Goal: Task Accomplishment & Management: Complete application form

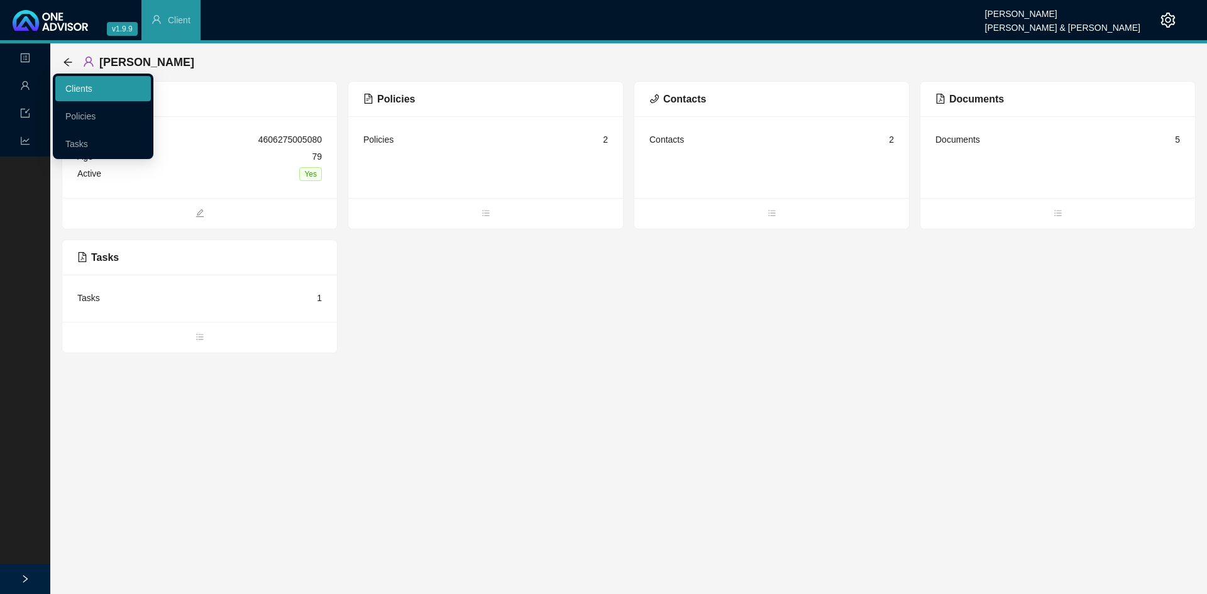
click at [92, 84] on link "Clients" at bounding box center [78, 89] width 27 height 10
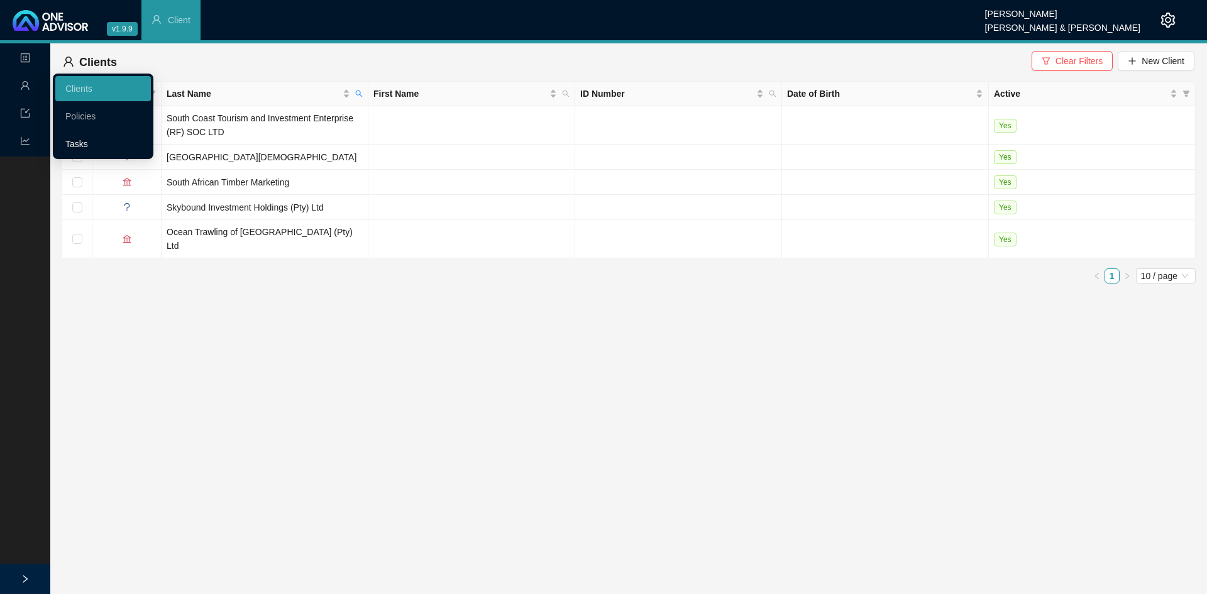
click at [80, 146] on link "Tasks" at bounding box center [76, 144] width 23 height 10
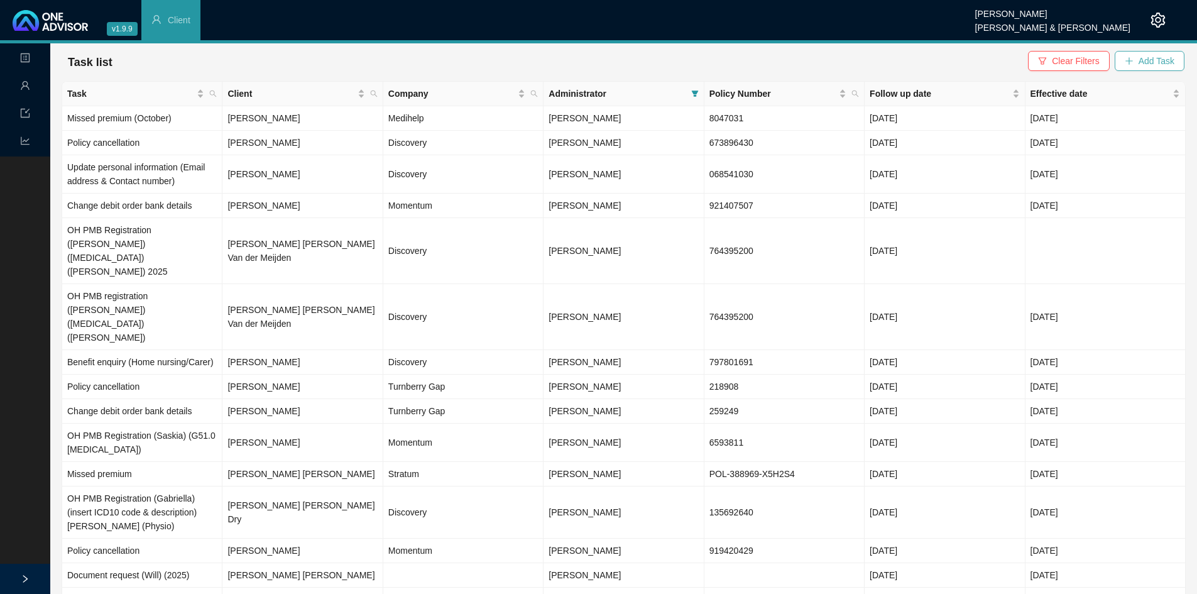
click at [1141, 60] on span "Add Task" at bounding box center [1157, 61] width 36 height 14
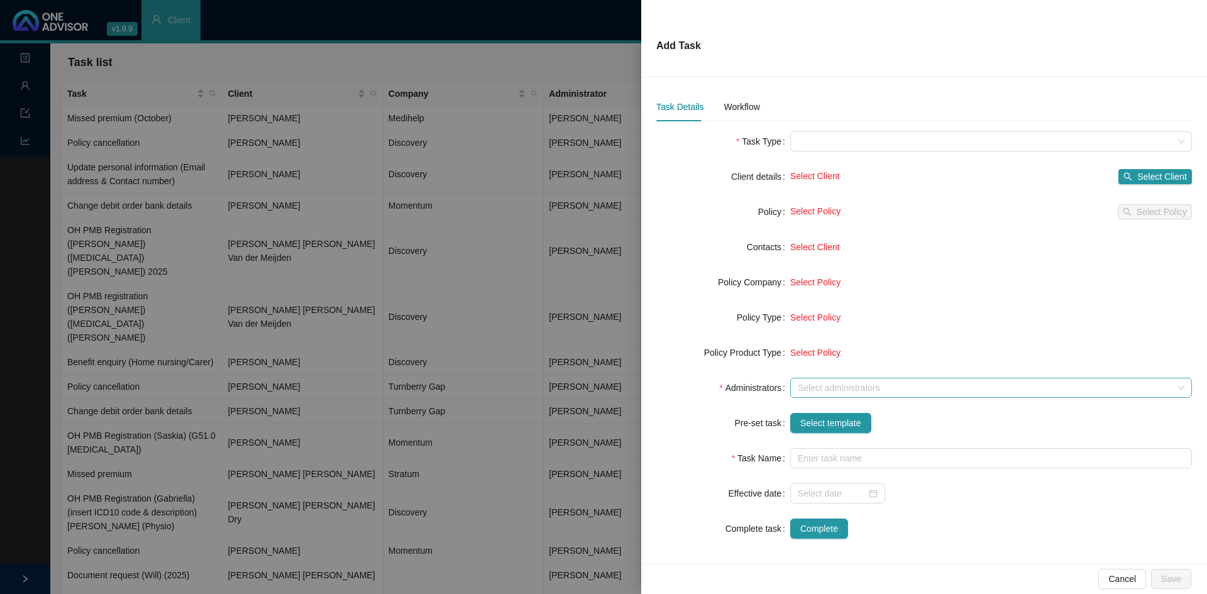
click at [818, 385] on div at bounding box center [984, 387] width 383 height 9
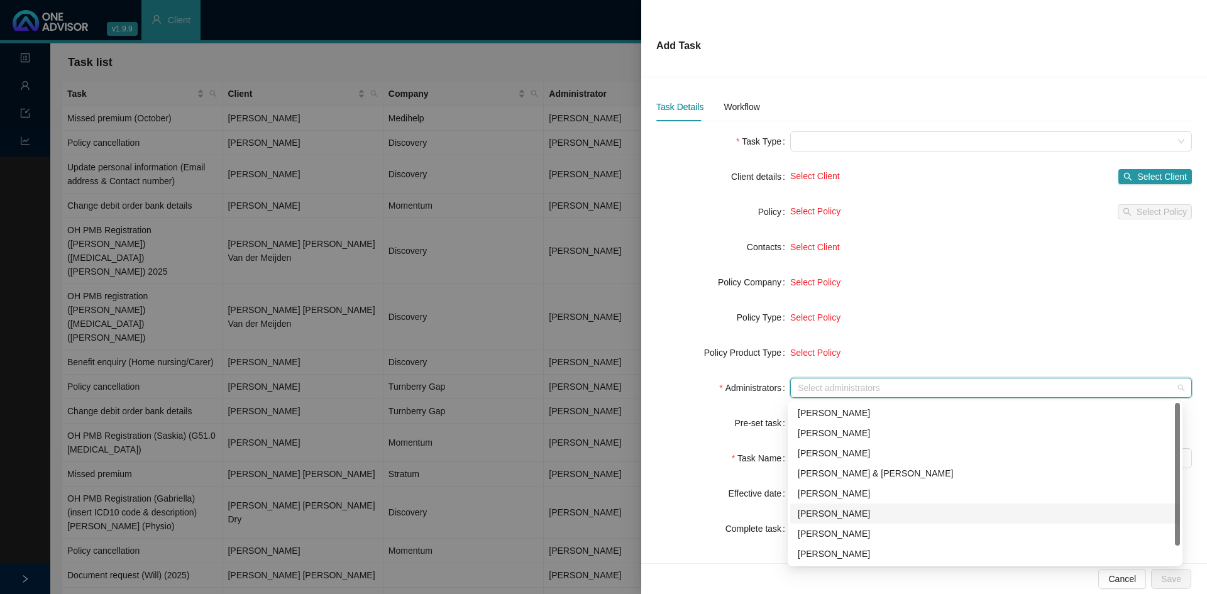
click at [836, 510] on div "[PERSON_NAME]" at bounding box center [985, 514] width 375 height 14
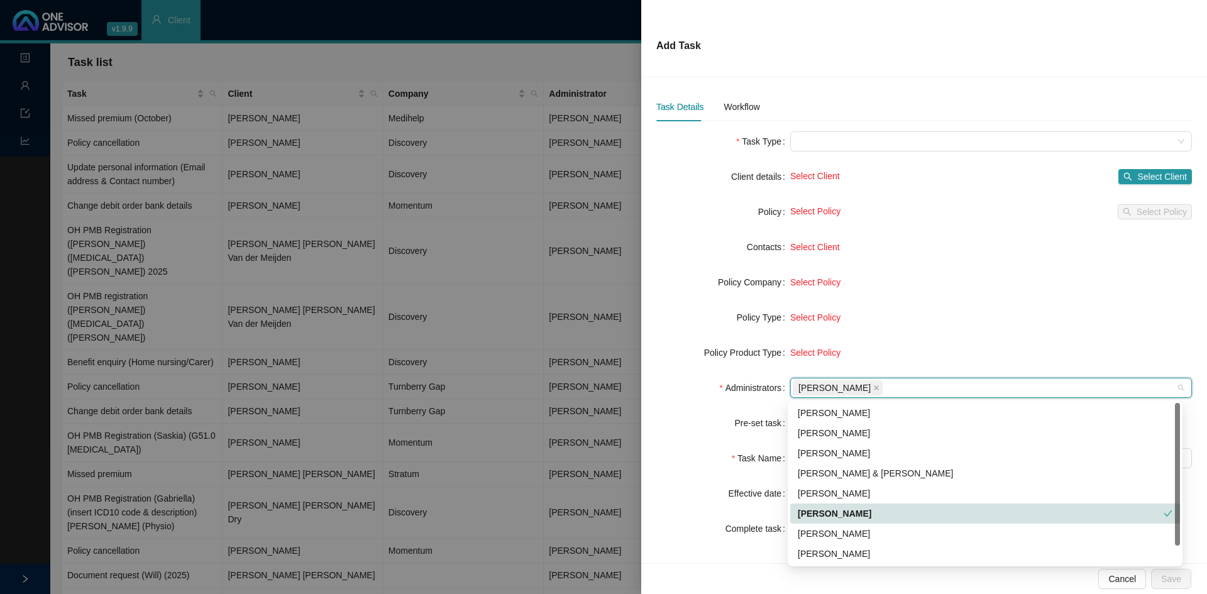
click at [716, 507] on form "Task Type Client details Select Client Select Client Policy Select Policy Selec…" at bounding box center [923, 334] width 535 height 407
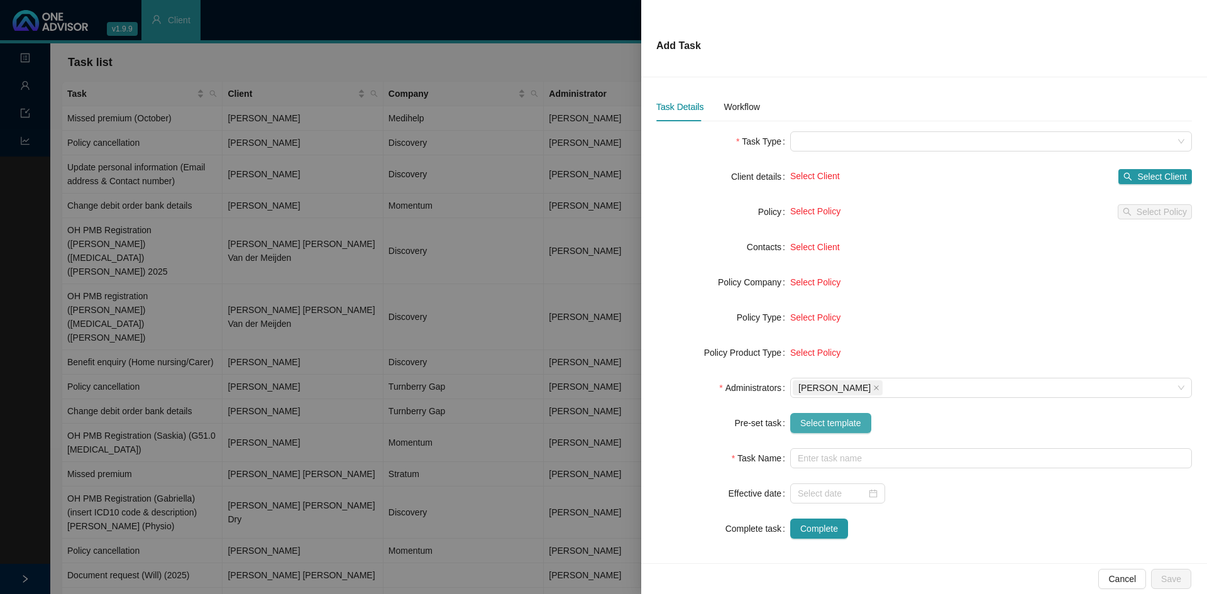
click at [838, 421] on span "Select template" at bounding box center [830, 423] width 61 height 14
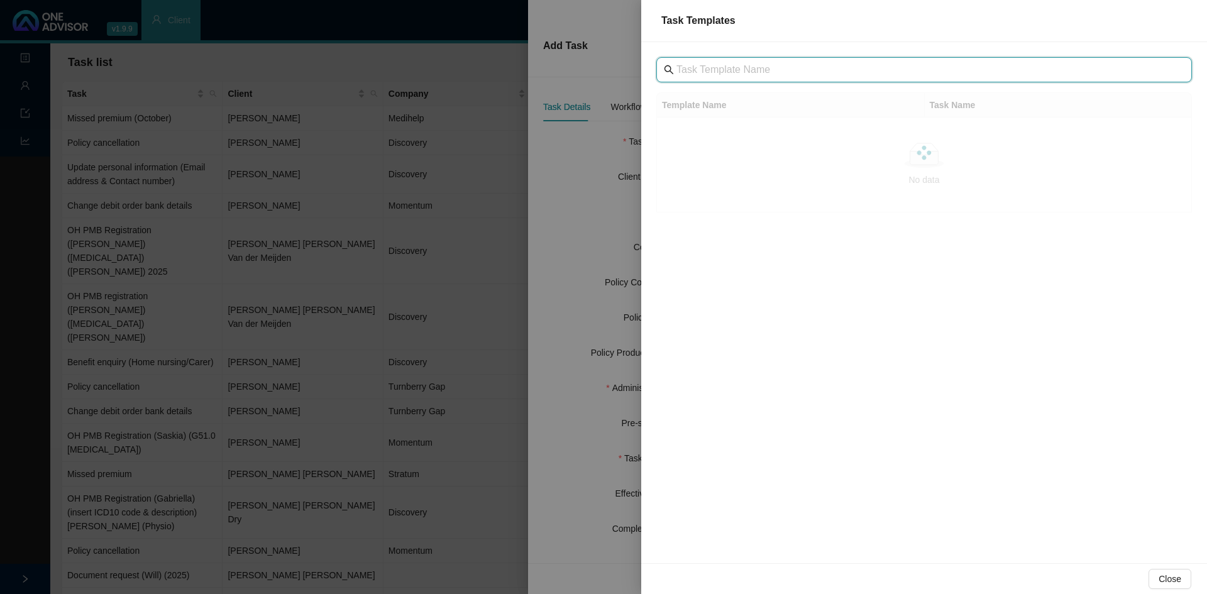
click at [713, 67] on input "text" at bounding box center [925, 69] width 498 height 15
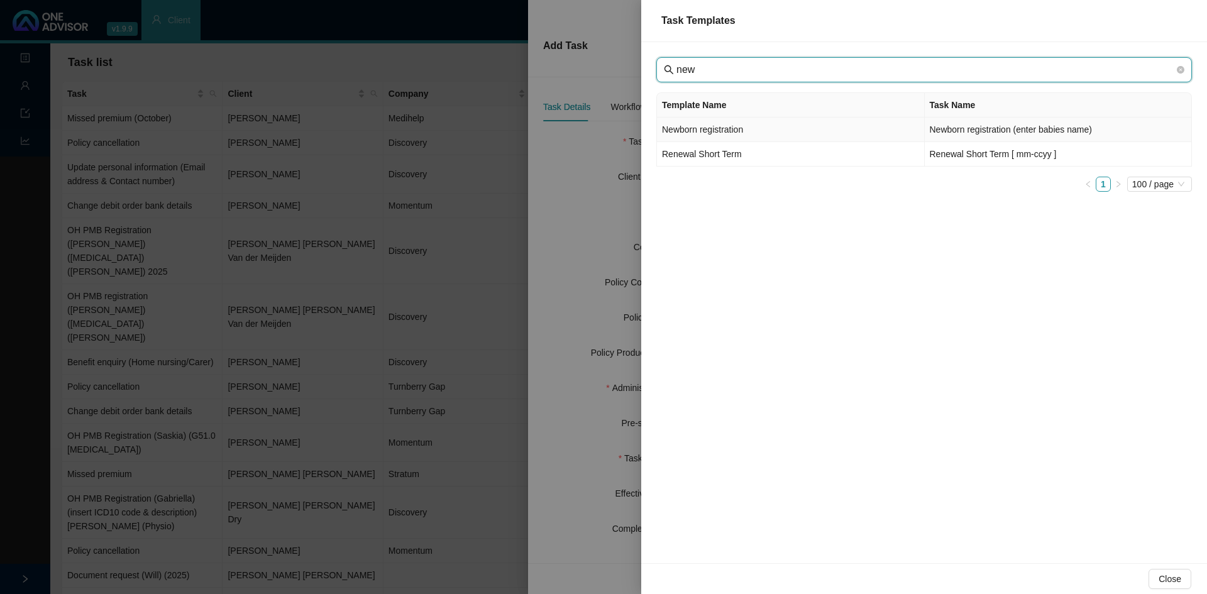
type input "new"
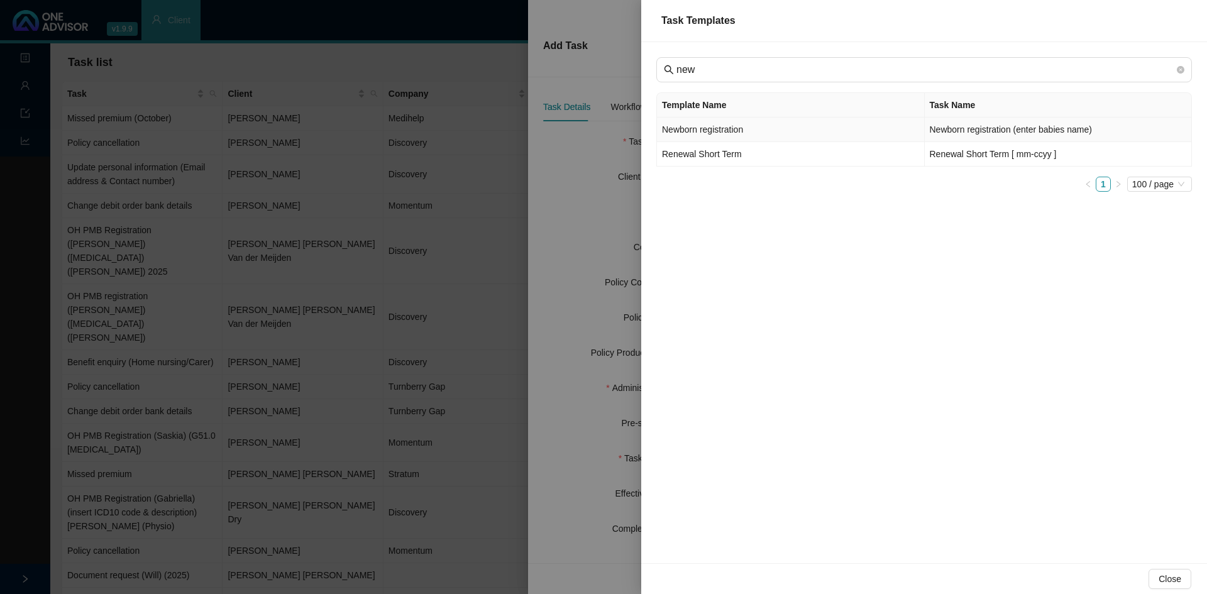
click at [713, 128] on td "Newborn registration" at bounding box center [791, 130] width 268 height 25
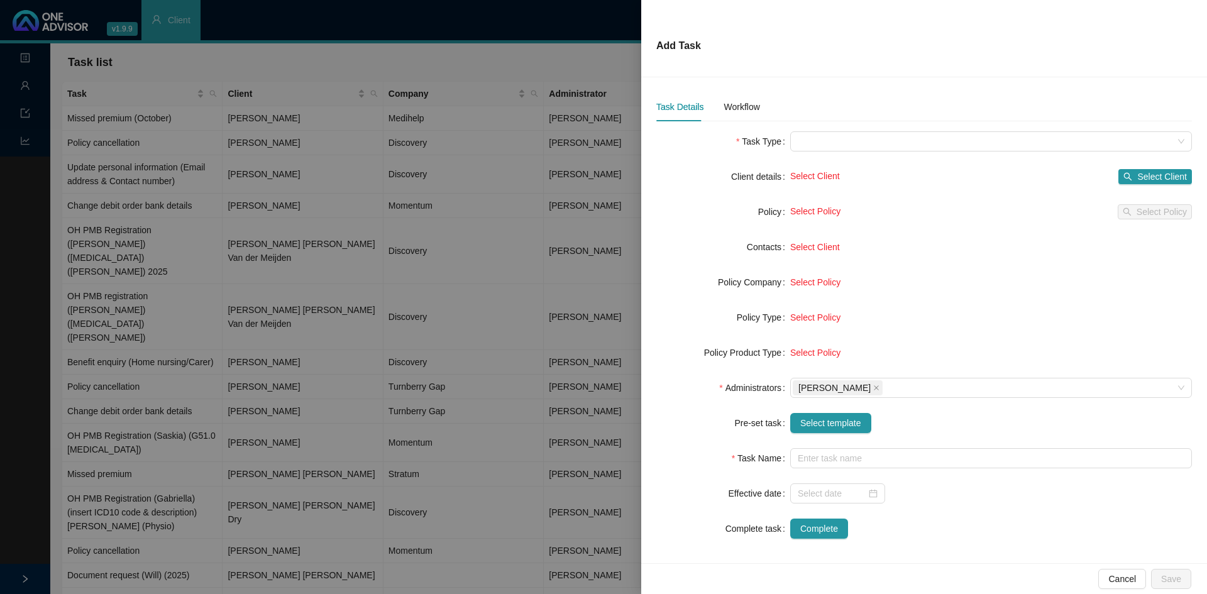
type input "Newborn registration (enter babies name)"
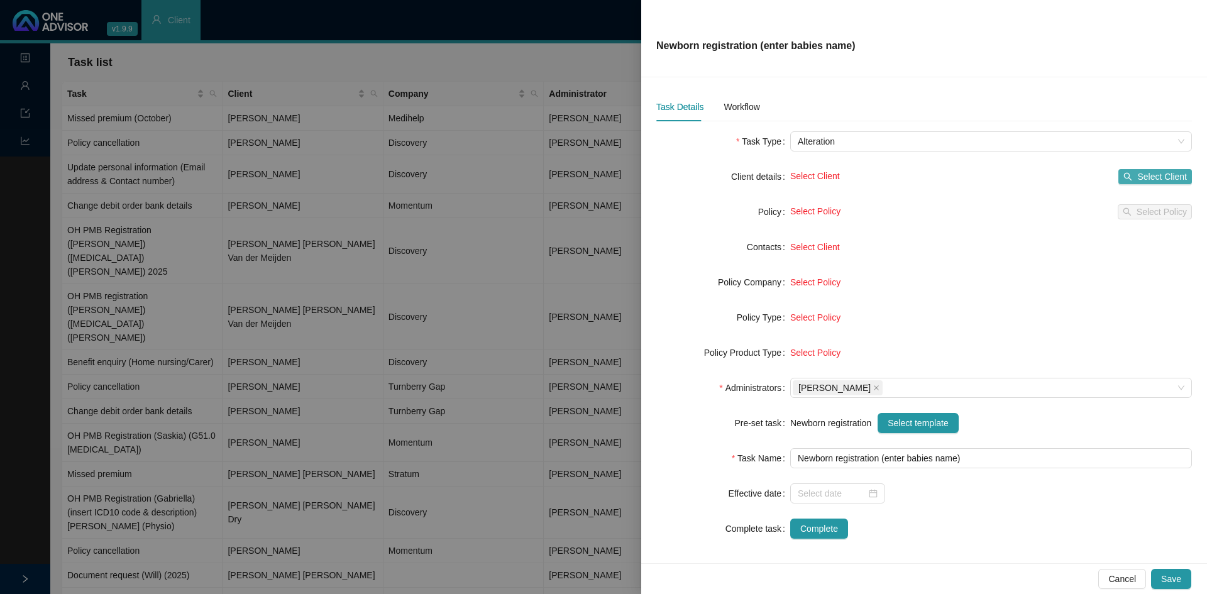
click at [1174, 175] on span "Select Client" at bounding box center [1162, 177] width 50 height 14
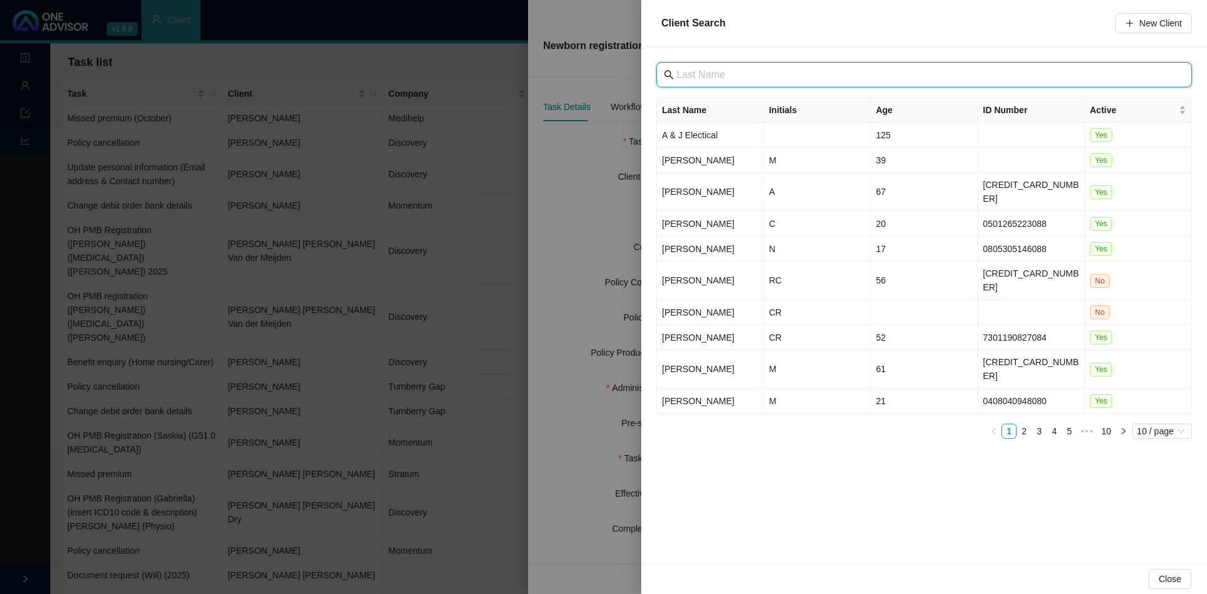
click at [699, 73] on input "text" at bounding box center [925, 74] width 498 height 15
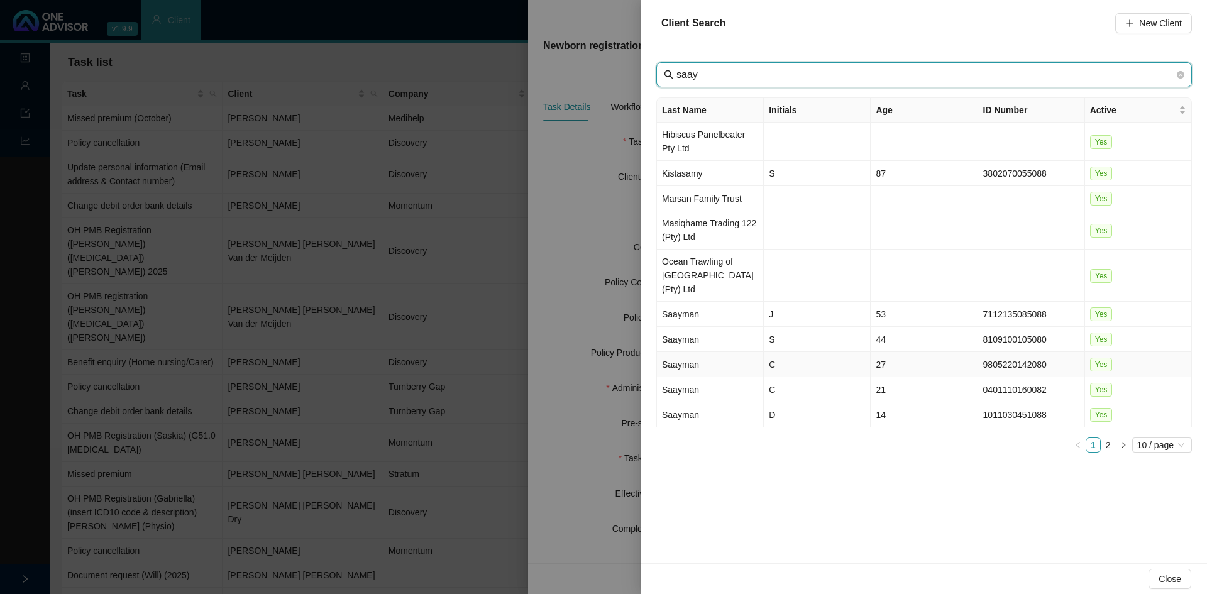
type input "saay"
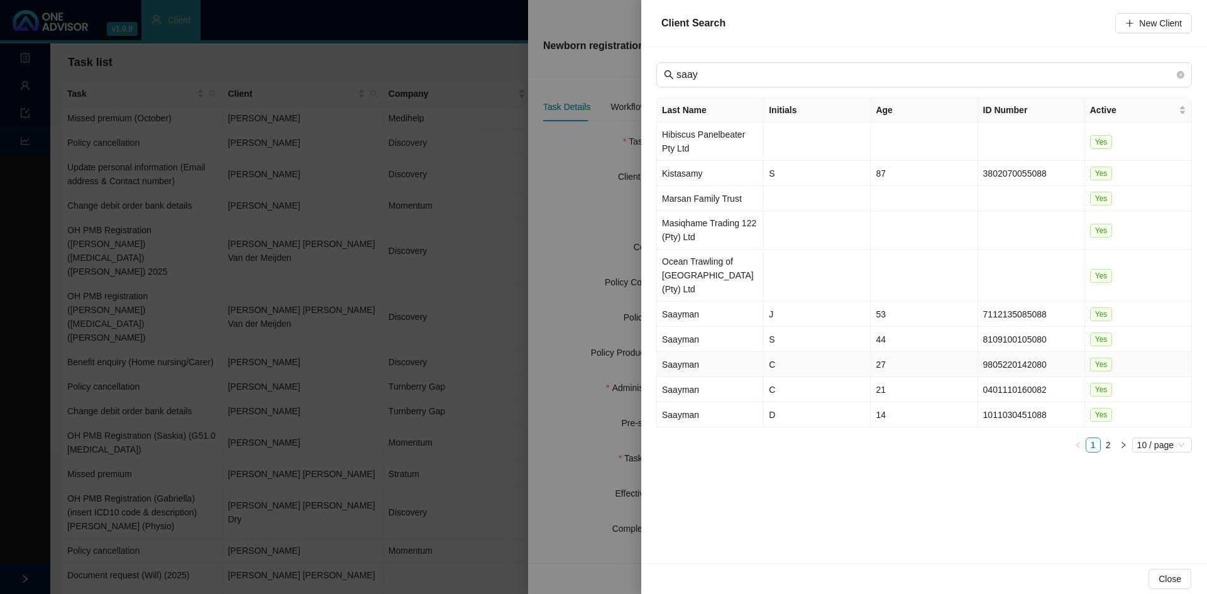
click at [821, 352] on td "C" at bounding box center [817, 364] width 107 height 25
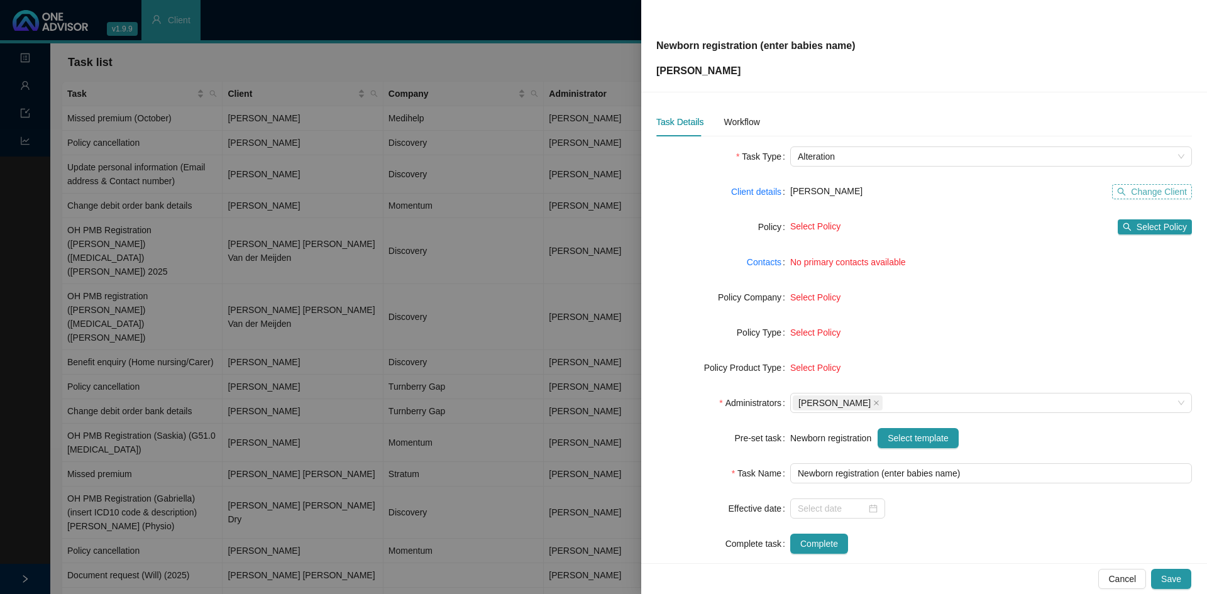
click at [1138, 191] on span "Change Client" at bounding box center [1159, 192] width 56 height 14
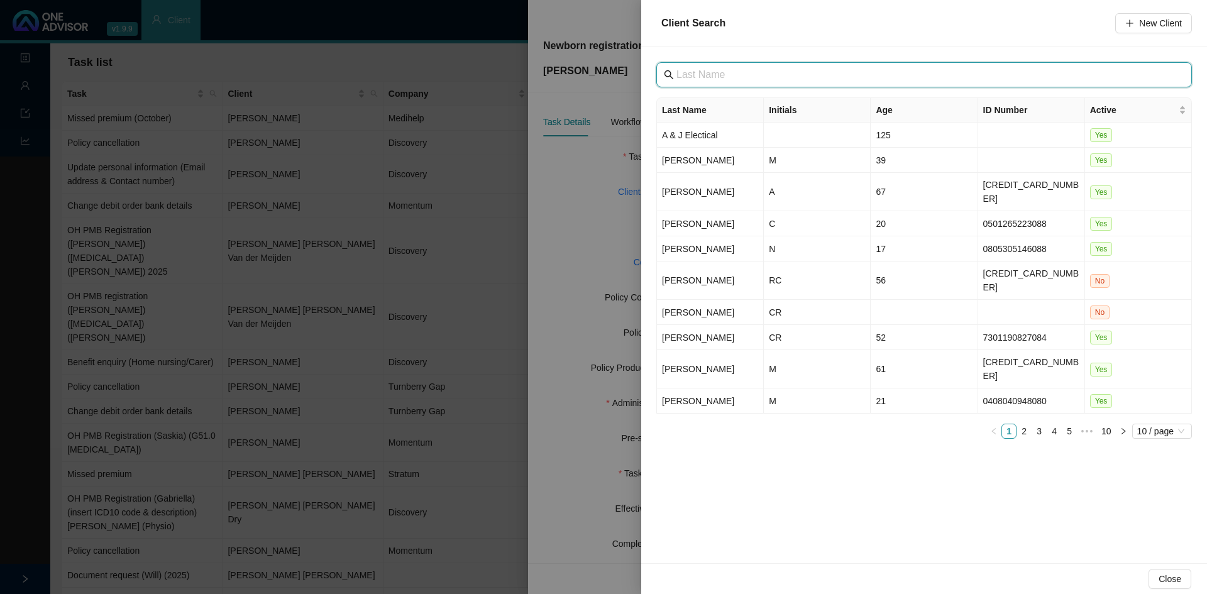
click at [722, 80] on input "text" at bounding box center [925, 74] width 498 height 15
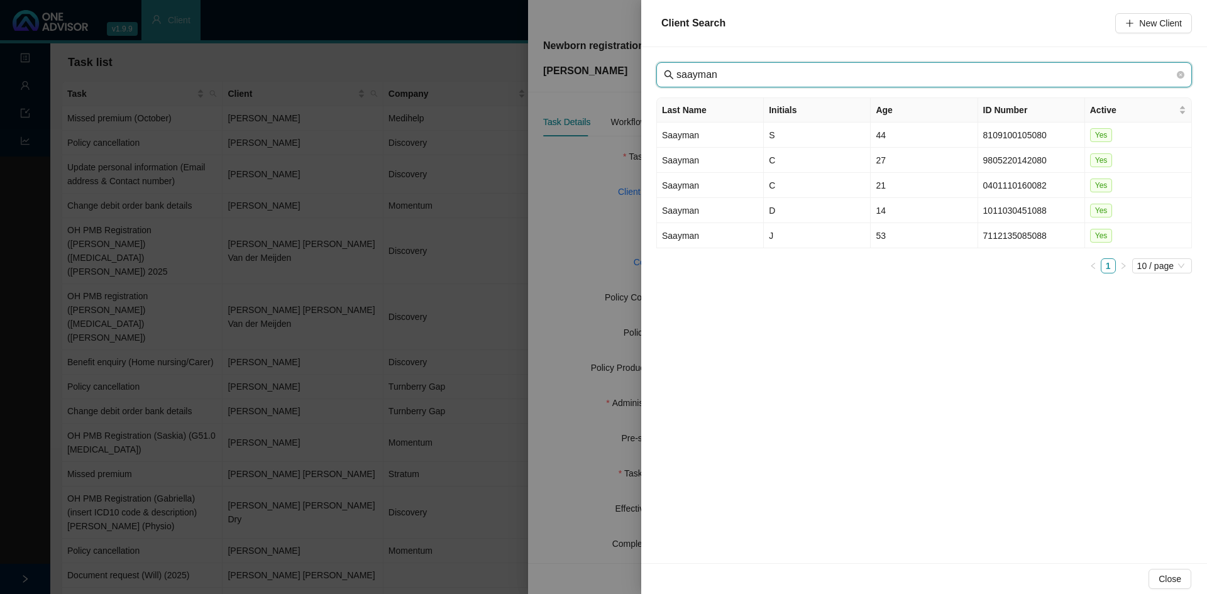
drag, startPoint x: 747, startPoint y: 74, endPoint x: 615, endPoint y: 80, distance: 131.5
click at [615, 80] on div "Client Search New Client saayman Last Name Initials Age ID Number Active Saayma…" at bounding box center [603, 297] width 1207 height 594
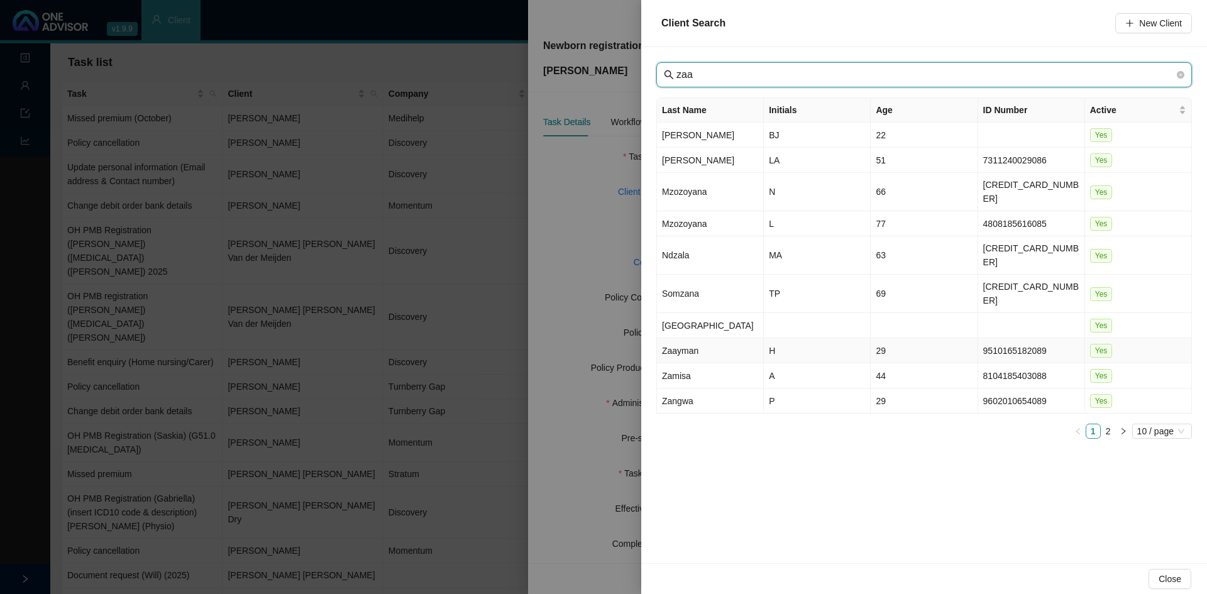
type input "zaa"
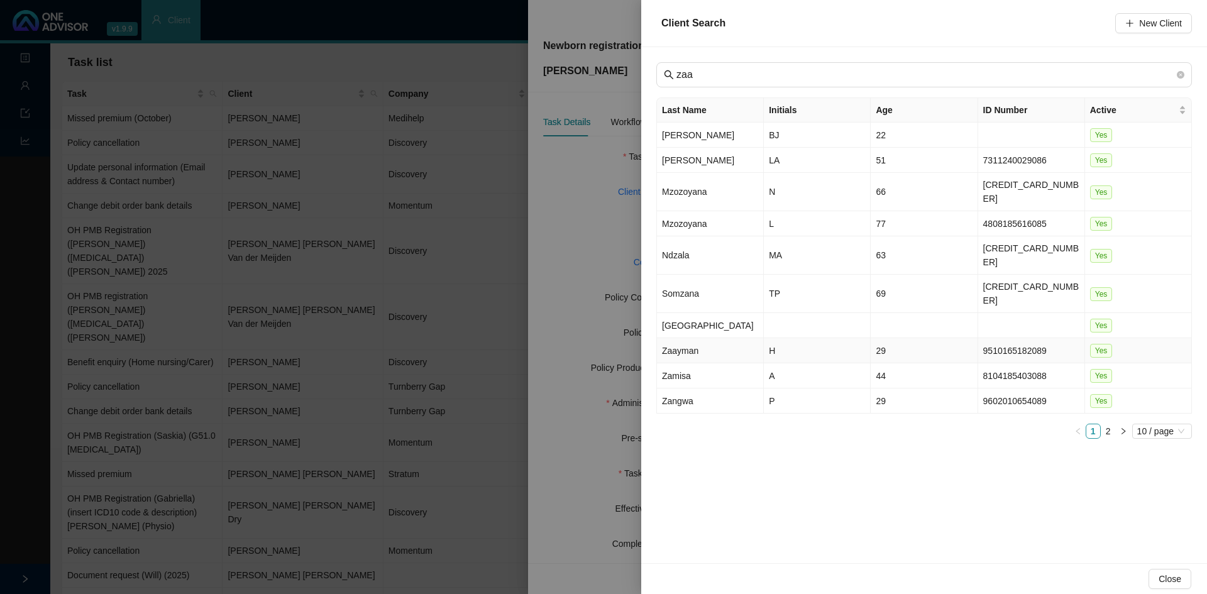
click at [822, 338] on td "H" at bounding box center [817, 350] width 107 height 25
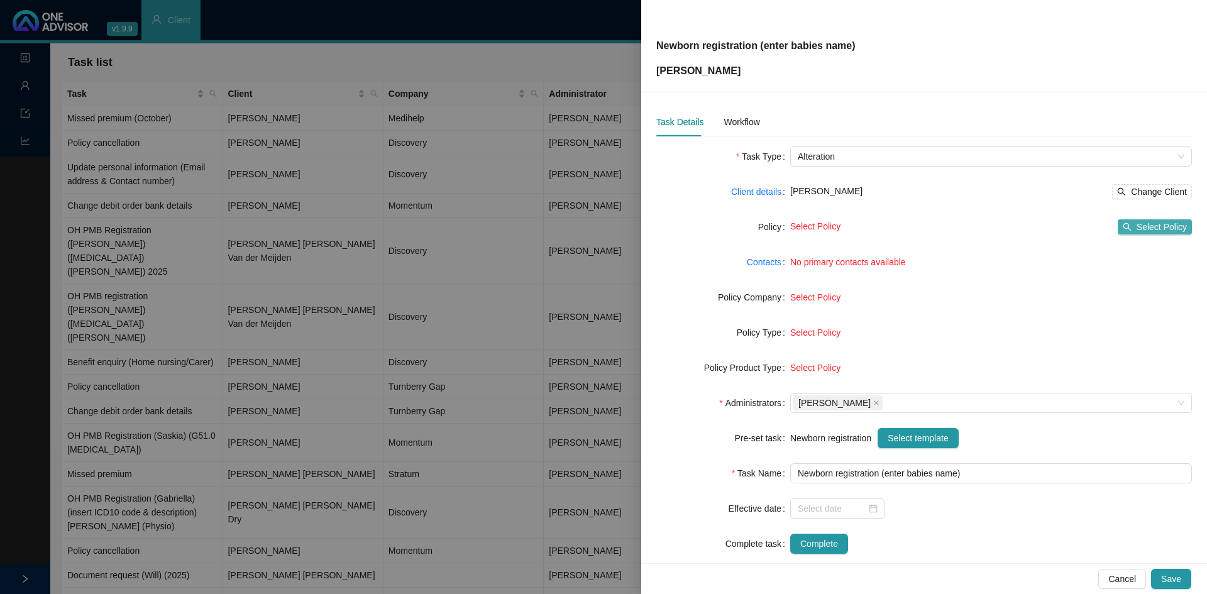
click at [1136, 228] on span "Select Policy" at bounding box center [1161, 227] width 50 height 14
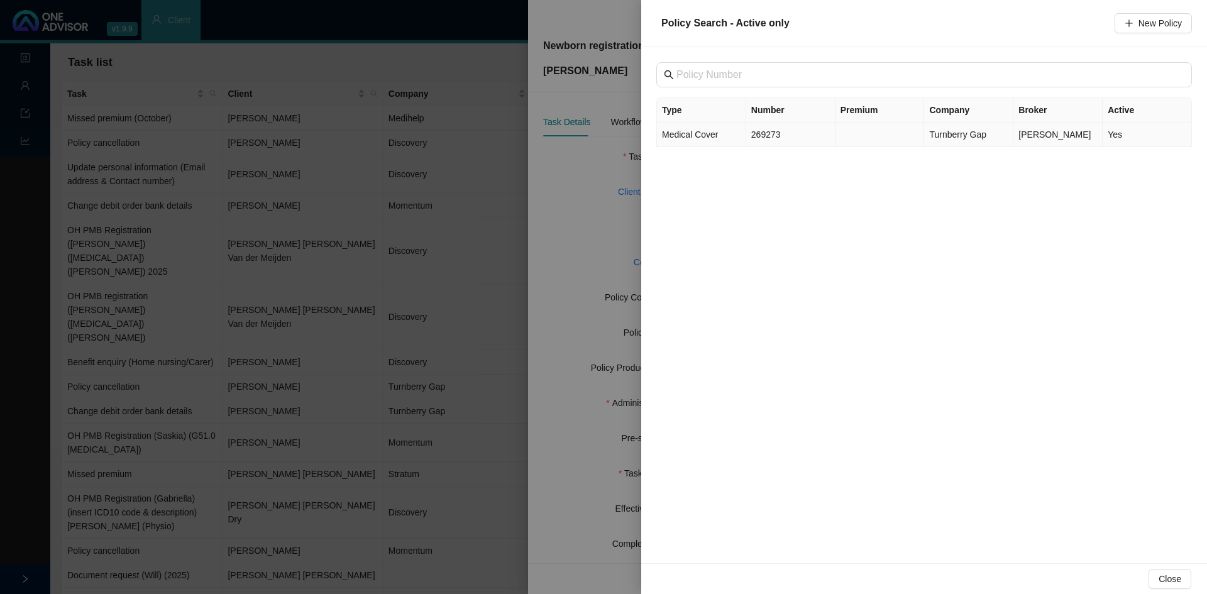
click at [746, 140] on td "269273" at bounding box center [790, 135] width 89 height 25
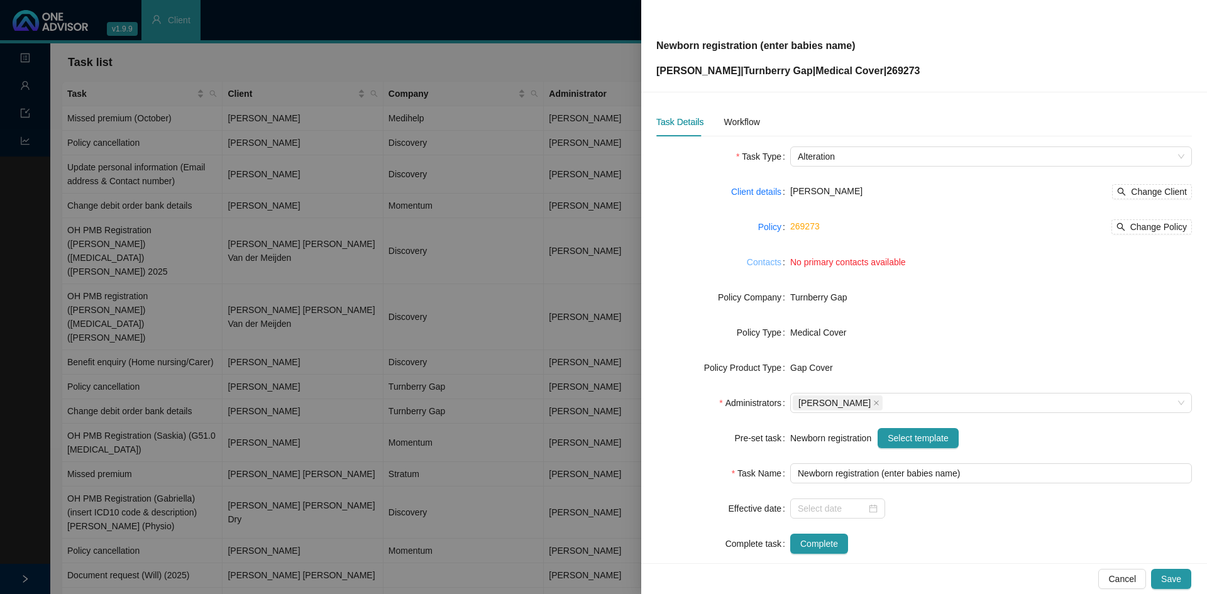
click at [760, 260] on link "Contacts" at bounding box center [764, 262] width 35 height 14
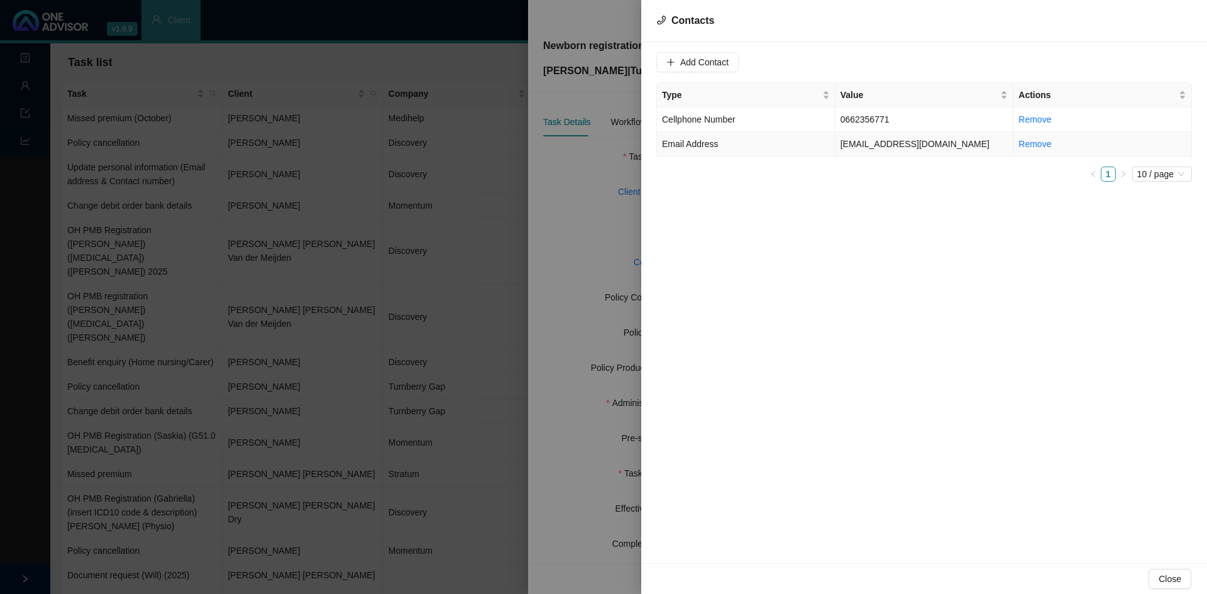
click at [887, 148] on td "hzaayman3@gmail.com" at bounding box center [924, 144] width 178 height 25
click at [872, 66] on span "Email Address" at bounding box center [896, 62] width 79 height 19
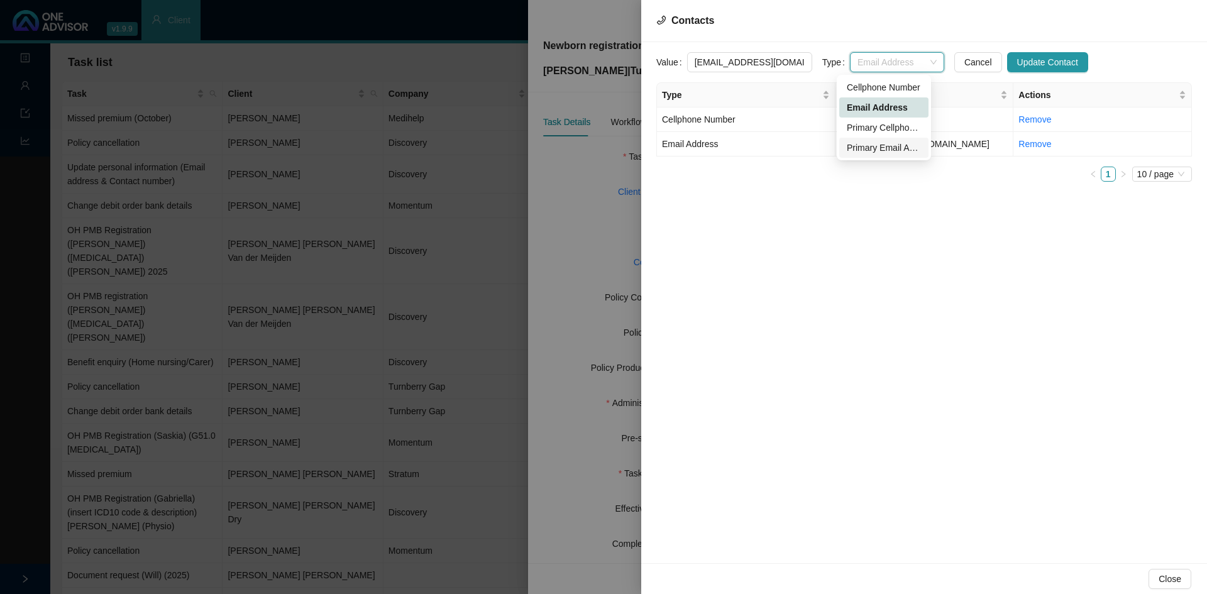
click at [875, 146] on div "Primary Email Address" at bounding box center [884, 148] width 74 height 14
click at [1023, 62] on span "Update Contact" at bounding box center [1047, 62] width 61 height 14
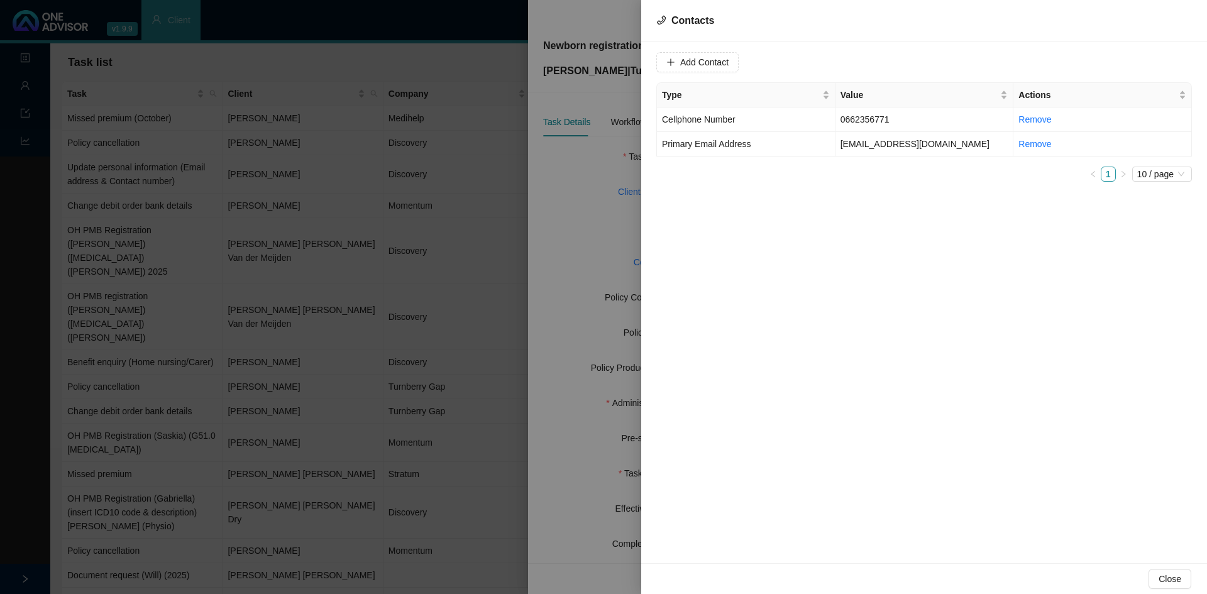
drag, startPoint x: 608, startPoint y: 275, endPoint x: 703, endPoint y: 285, distance: 95.5
click at [608, 274] on div at bounding box center [603, 297] width 1207 height 594
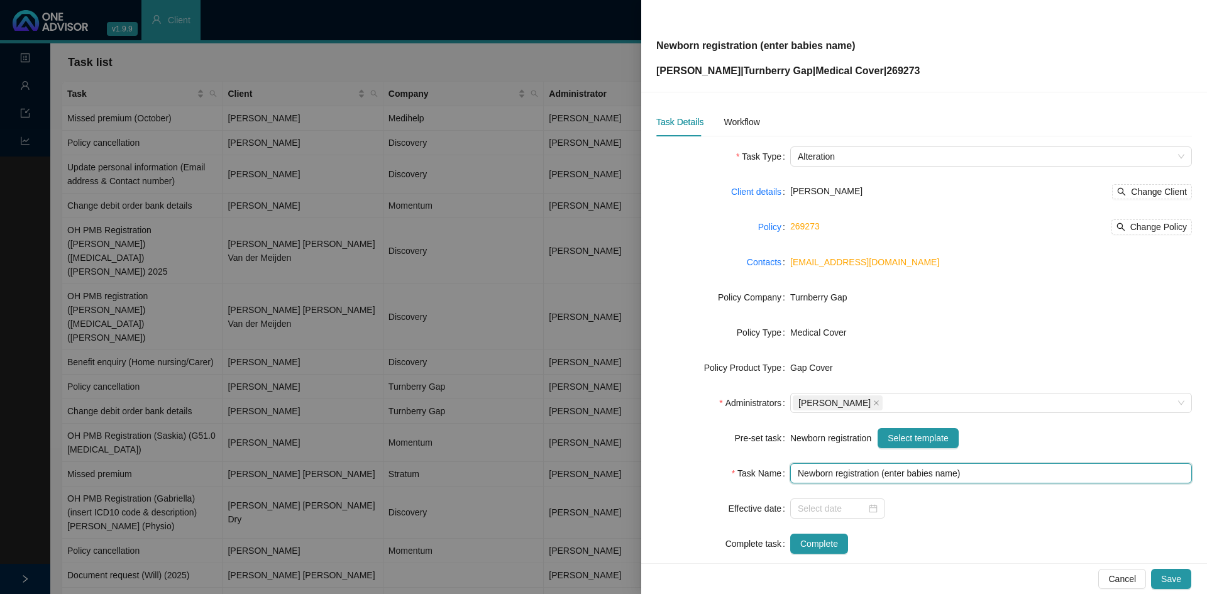
click at [914, 470] on input "Newborn registration (enter babies name)" at bounding box center [991, 473] width 402 height 20
click at [952, 469] on input "Newborn registration (enter babies name)" at bounding box center [991, 473] width 402 height 20
click at [953, 473] on input "Newborn registration (enter babies name)" at bounding box center [991, 473] width 402 height 20
drag, startPoint x: 953, startPoint y: 474, endPoint x: 882, endPoint y: 471, distance: 71.1
click at [882, 471] on input "Newborn registration (enter babies name)" at bounding box center [991, 473] width 402 height 20
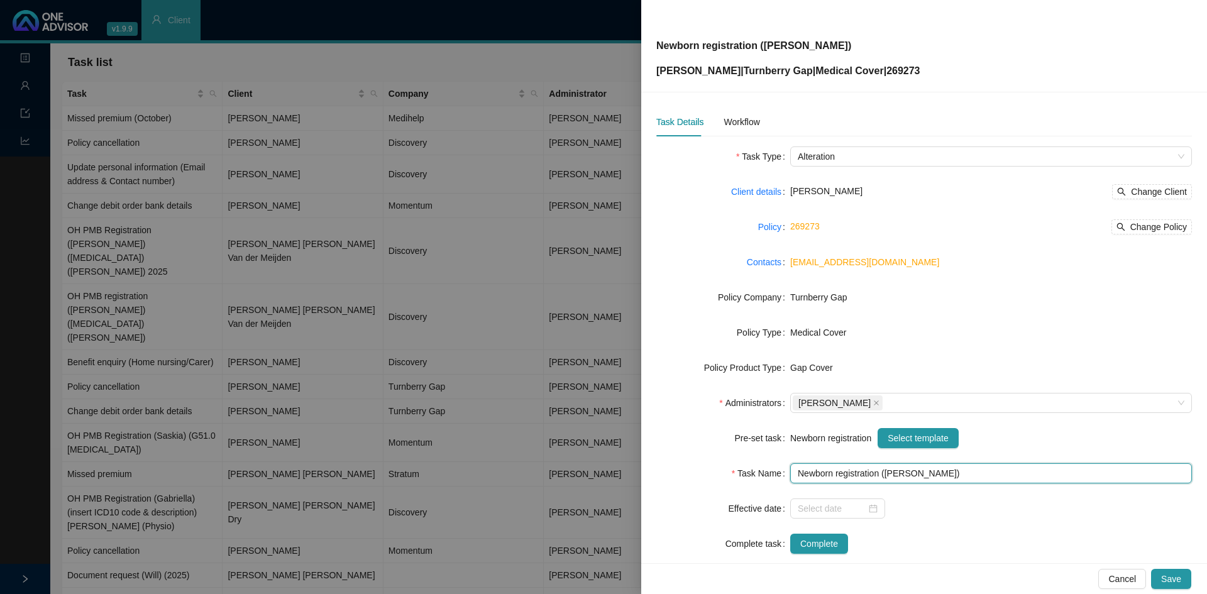
type input "Newborn registration (Benjamin)"
click at [899, 511] on div at bounding box center [991, 508] width 402 height 20
click at [735, 116] on div "Workflow" at bounding box center [741, 122] width 36 height 14
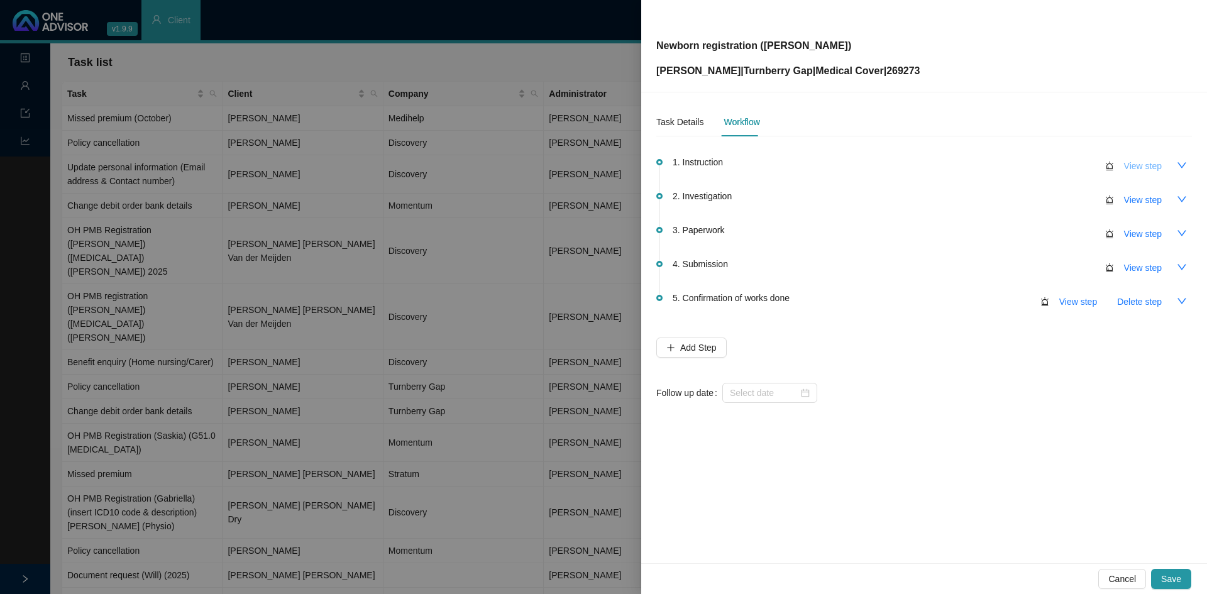
click at [1136, 169] on span "View step" at bounding box center [1143, 166] width 38 height 14
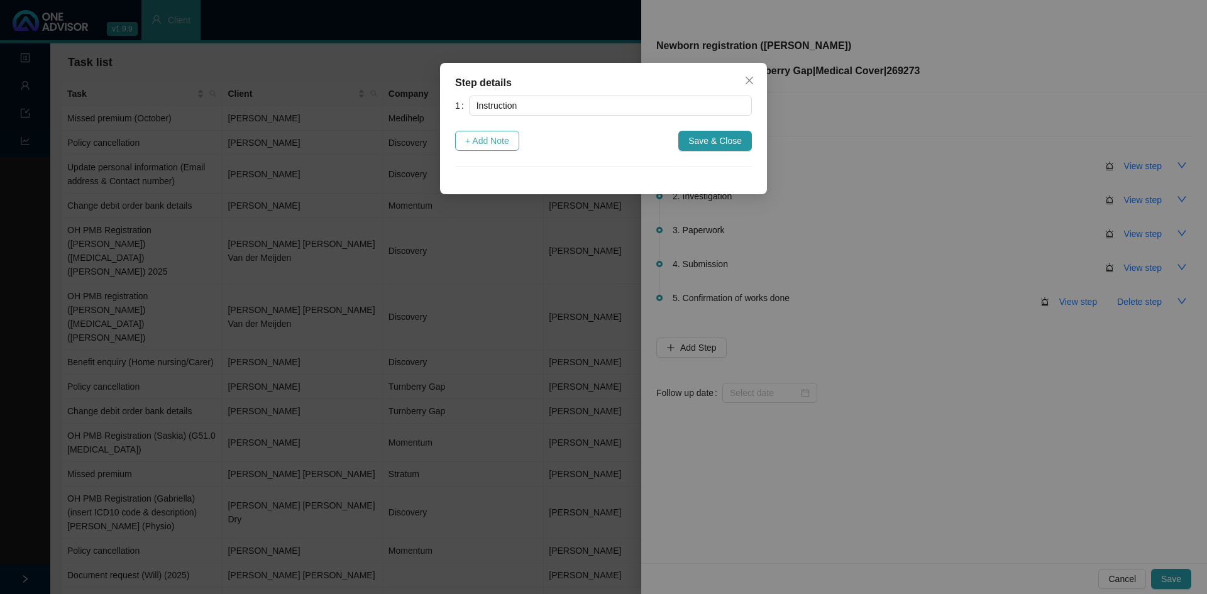
click at [491, 137] on span "+ Add Note" at bounding box center [487, 141] width 44 height 14
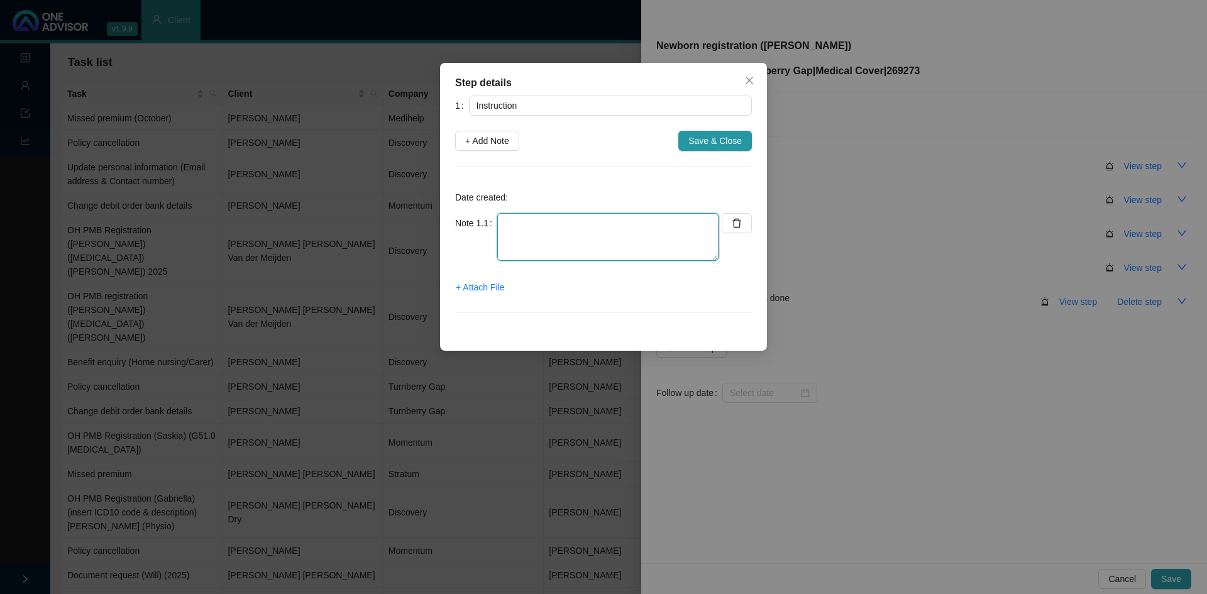
click at [526, 229] on textarea at bounding box center [607, 237] width 221 height 48
type textarea "M"
type textarea "Add new born baby (Benjamin)"
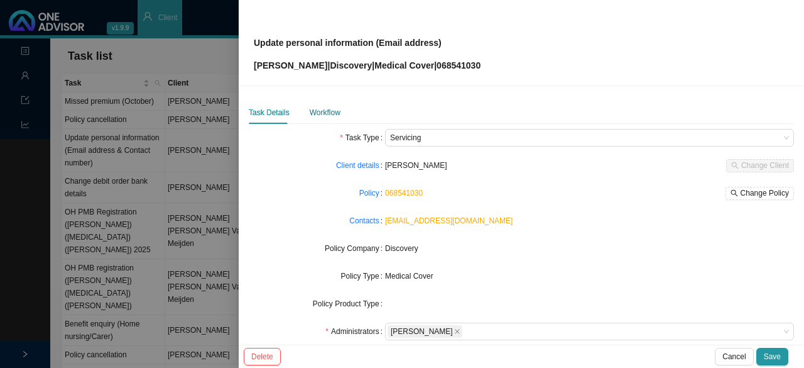
drag, startPoint x: 314, startPoint y: 113, endPoint x: 321, endPoint y: 92, distance: 21.5
click at [316, 111] on div "Workflow" at bounding box center [325, 112] width 31 height 13
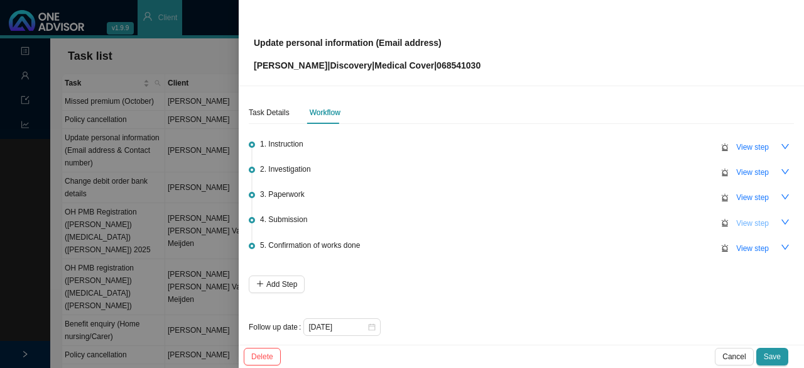
click at [755, 219] on span "View step" at bounding box center [753, 223] width 33 height 13
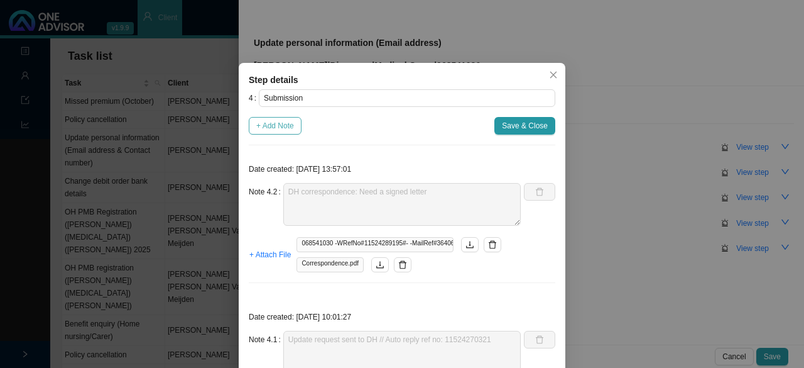
click at [272, 126] on span "+ Add Note" at bounding box center [275, 125] width 38 height 13
type textarea "DH correspondence: Need a signed letter"
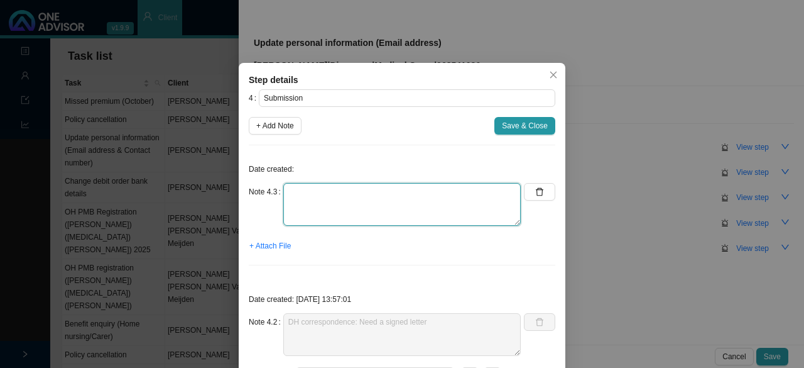
click at [317, 197] on textarea at bounding box center [402, 204] width 238 height 43
type textarea "C"
click at [354, 203] on textarea "Tried a few times to update on chatbot (no consultant will help me) Contacted D…" at bounding box center [402, 204] width 238 height 43
paste textarea "Ref: 11542988214"
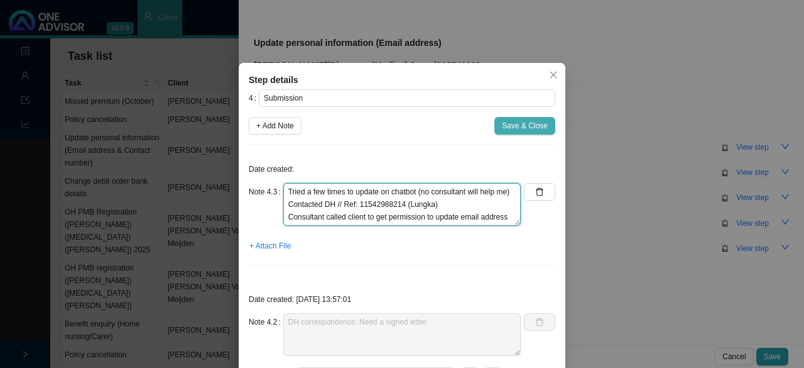
type textarea "Tried a few times to update on chatbot (no consultant will help me) Contacted D…"
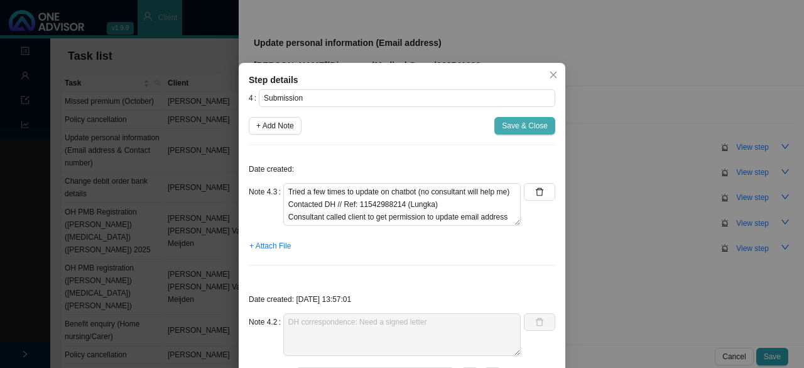
click at [513, 123] on span "Save & Close" at bounding box center [525, 125] width 46 height 13
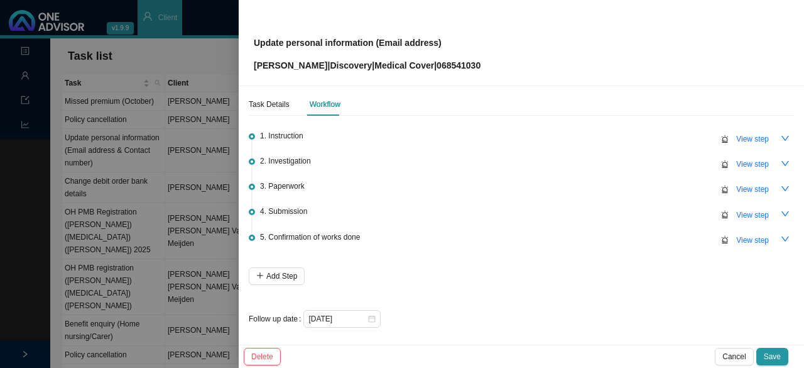
scroll to position [9, 0]
click at [371, 314] on icon "close-circle" at bounding box center [372, 318] width 8 height 8
click at [373, 312] on div at bounding box center [342, 318] width 67 height 13
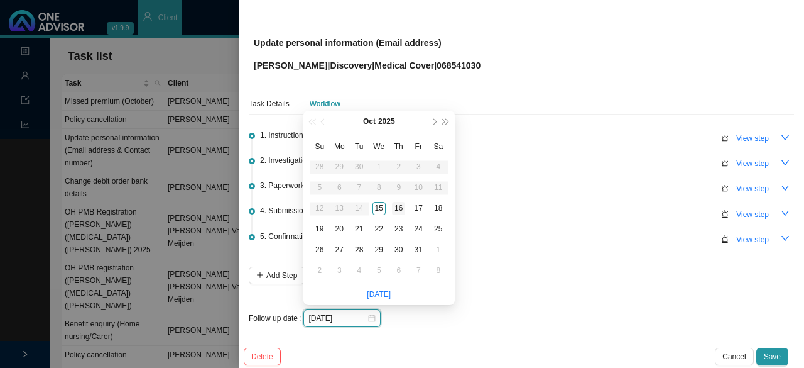
type input "[DATE]"
click at [397, 209] on div "16" at bounding box center [398, 208] width 13 height 13
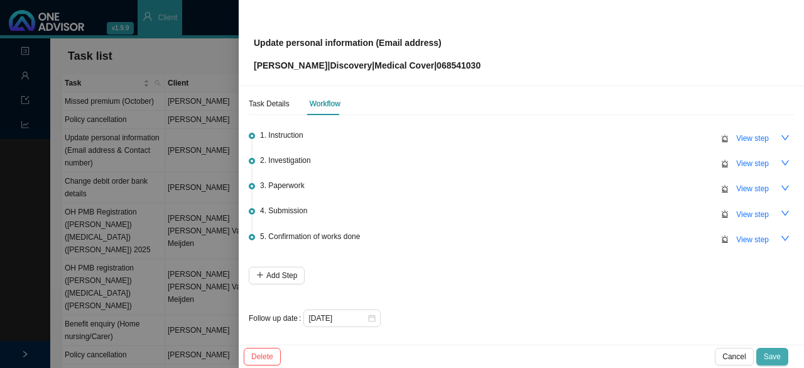
click at [771, 358] on span "Save" at bounding box center [772, 356] width 17 height 13
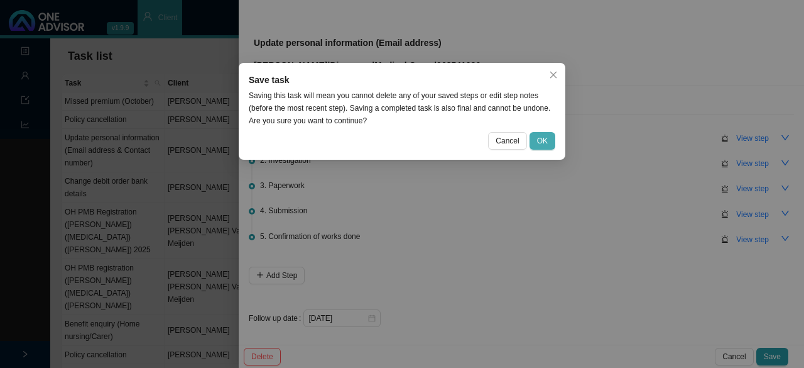
click at [549, 143] on button "OK" at bounding box center [543, 141] width 26 height 18
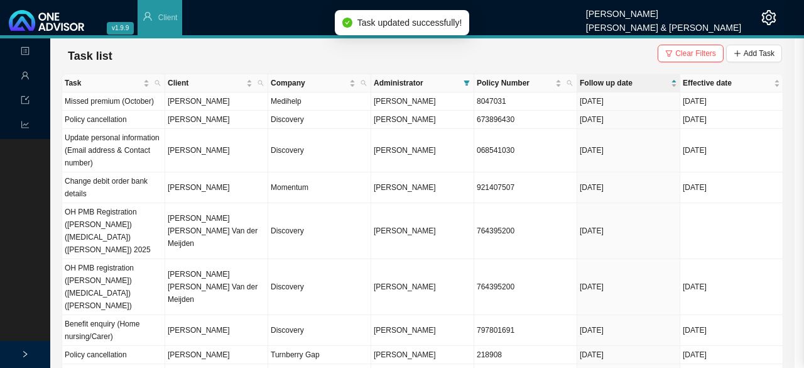
scroll to position [0, 0]
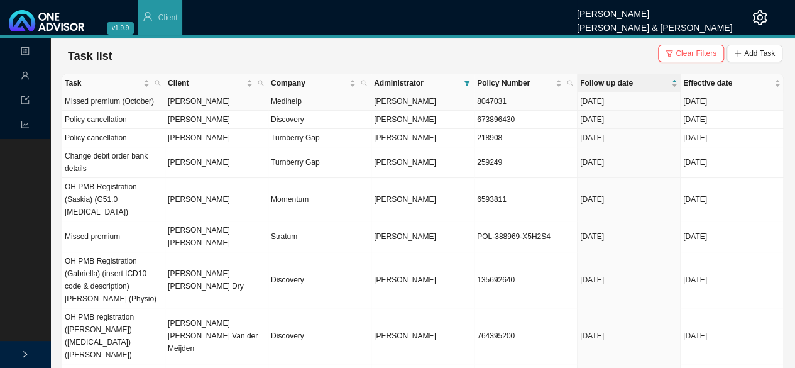
click at [231, 101] on td "[PERSON_NAME]" at bounding box center [216, 101] width 103 height 18
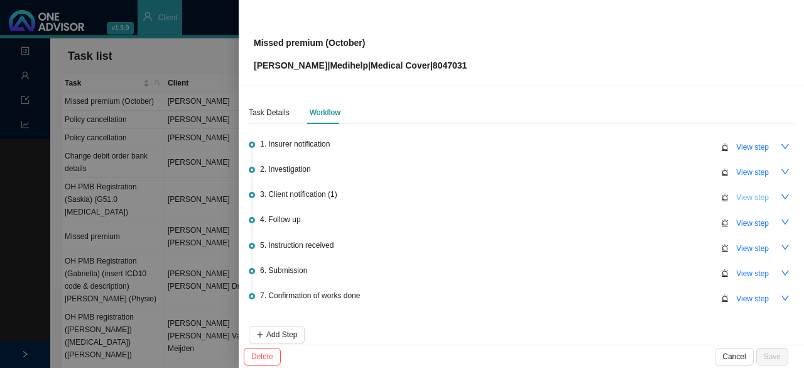
click at [737, 197] on span "View step" at bounding box center [753, 197] width 33 height 13
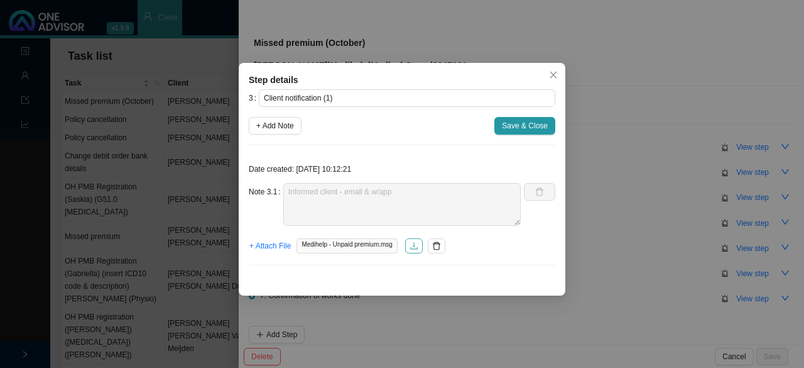
click at [419, 244] on icon "download" at bounding box center [414, 245] width 9 height 9
click at [265, 247] on span "+ Attach File" at bounding box center [270, 245] width 41 height 13
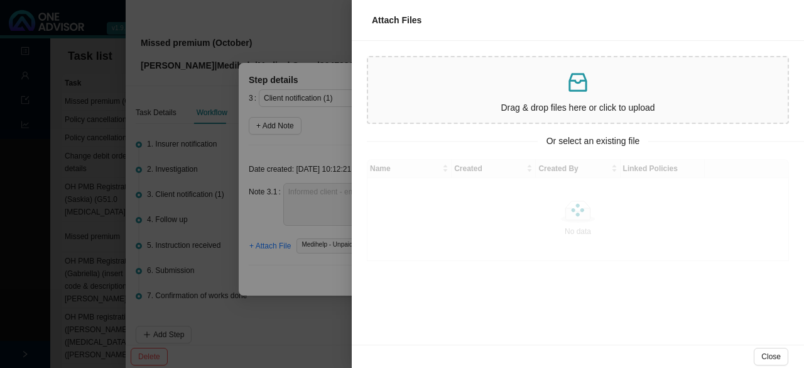
click at [473, 95] on div "Drag & drop files here or click to upload" at bounding box center [578, 89] width 410 height 55
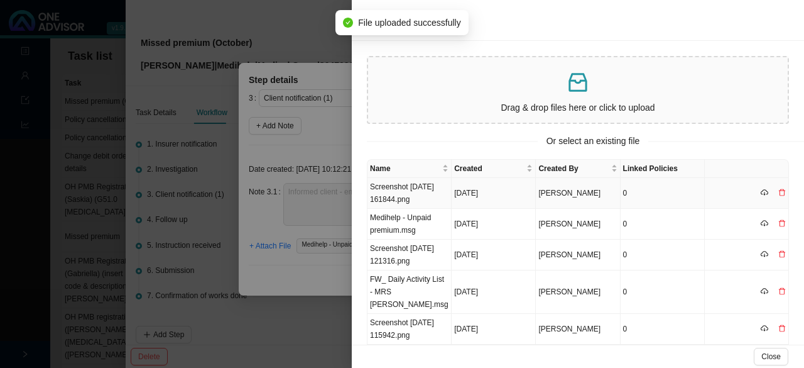
click at [390, 198] on td "Screenshot [DATE] 161844.png" at bounding box center [410, 193] width 84 height 31
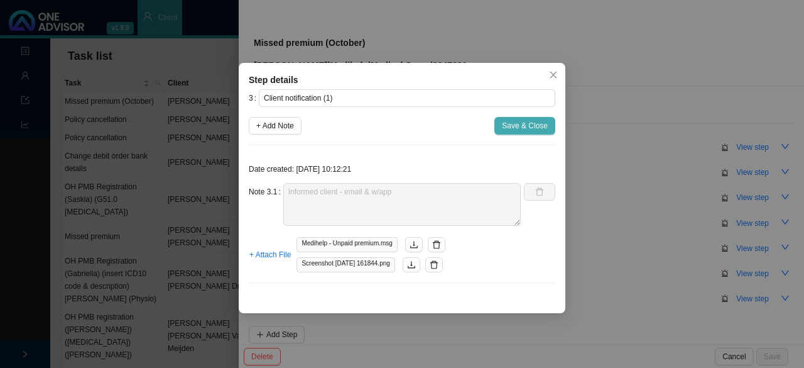
click at [512, 121] on span "Save & Close" at bounding box center [525, 125] width 46 height 13
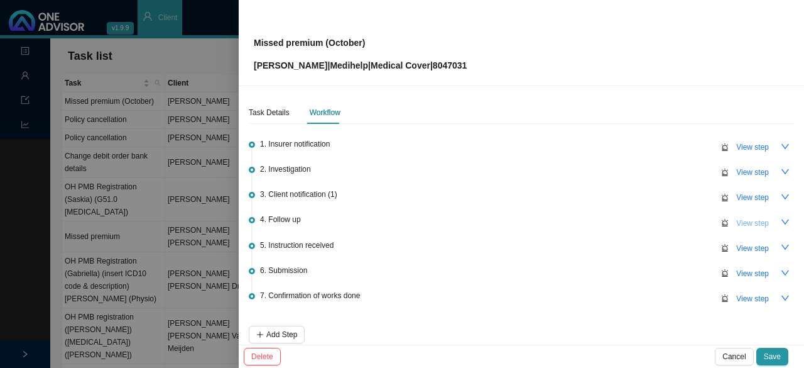
click at [737, 218] on span "View step" at bounding box center [753, 223] width 33 height 13
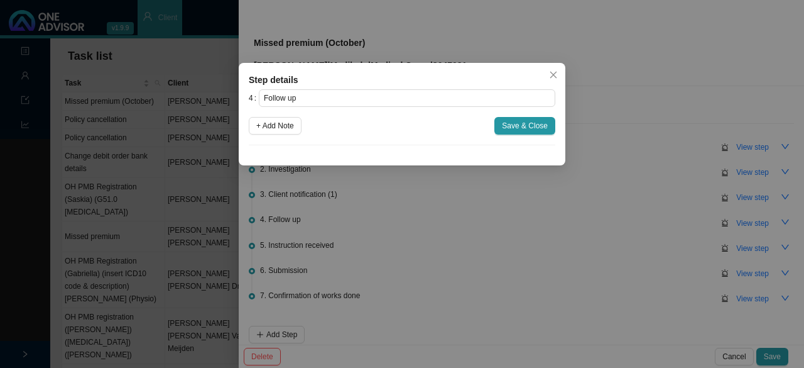
drag, startPoint x: 277, startPoint y: 133, endPoint x: 287, endPoint y: 146, distance: 16.7
click at [277, 133] on button "+ Add Note" at bounding box center [275, 126] width 53 height 18
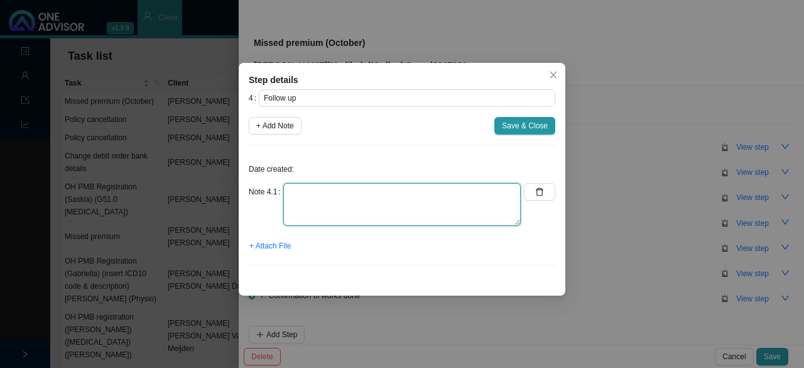
drag, startPoint x: 305, startPoint y: 207, endPoint x: 299, endPoint y: 211, distance: 6.5
click at [303, 211] on textarea at bounding box center [402, 204] width 238 height 43
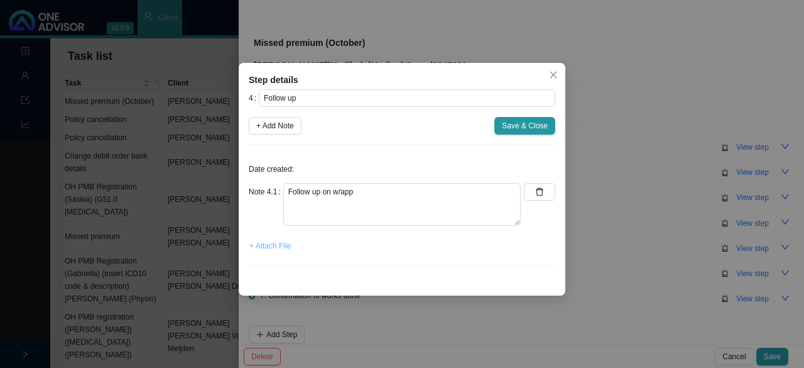
click at [276, 238] on button "+ Attach File" at bounding box center [270, 246] width 43 height 18
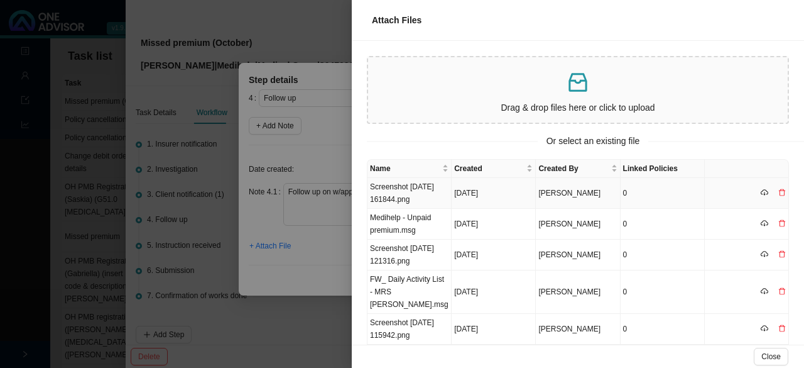
click at [396, 192] on td "Screenshot [DATE] 161844.png" at bounding box center [410, 193] width 84 height 31
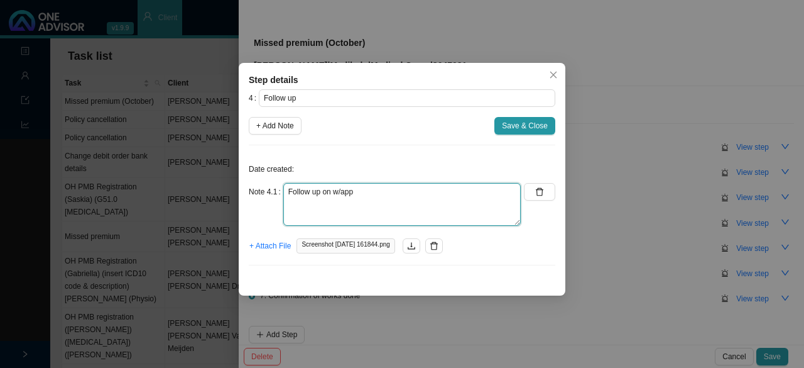
click at [420, 195] on textarea "Follow up on w/app" at bounding box center [402, 204] width 238 height 43
type textarea "Follow up on w/app No further follow ups - check in the new month"
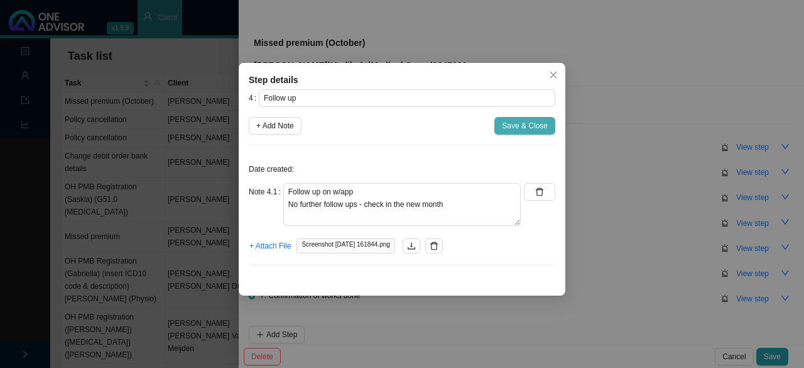
click at [519, 119] on span "Save & Close" at bounding box center [525, 125] width 46 height 13
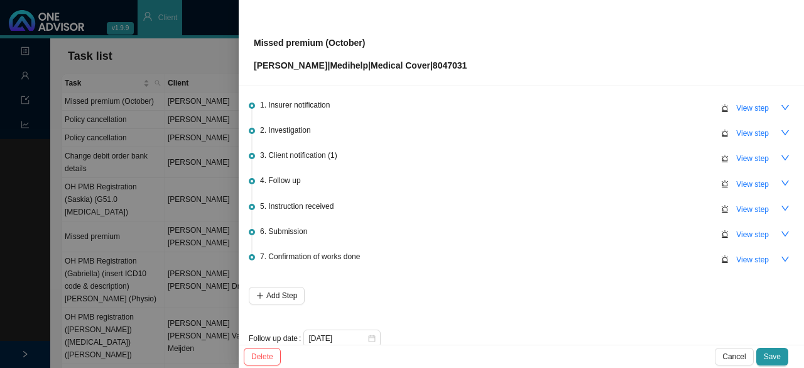
scroll to position [58, 0]
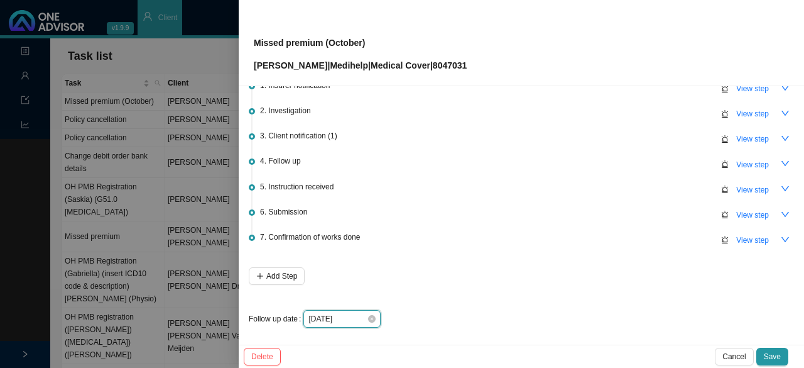
click at [357, 316] on input "[DATE]" at bounding box center [338, 318] width 58 height 13
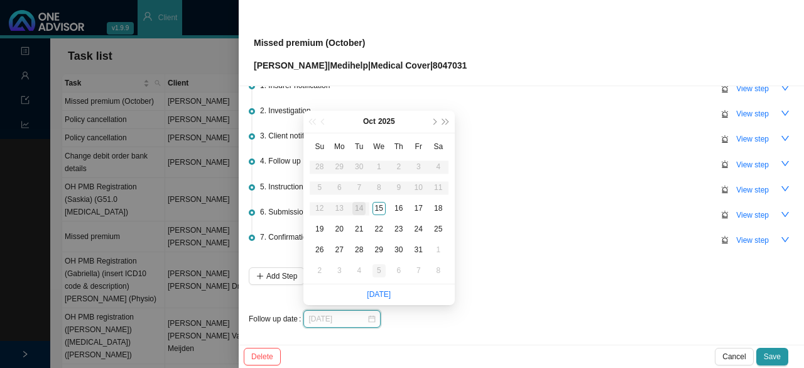
type input "[DATE]"
click at [378, 268] on div "5" at bounding box center [379, 270] width 13 height 13
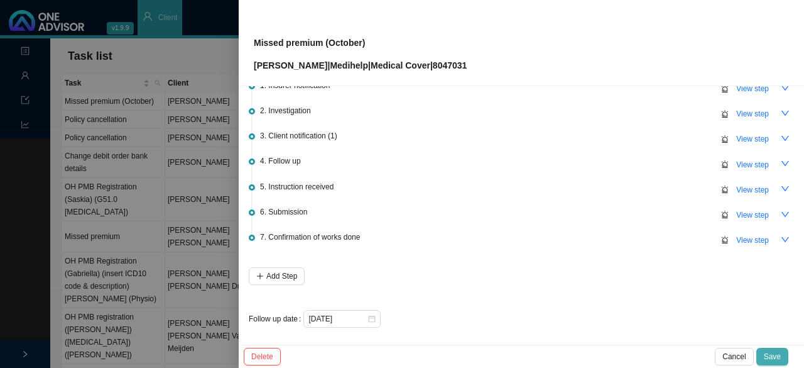
click at [767, 356] on span "Save" at bounding box center [772, 356] width 17 height 13
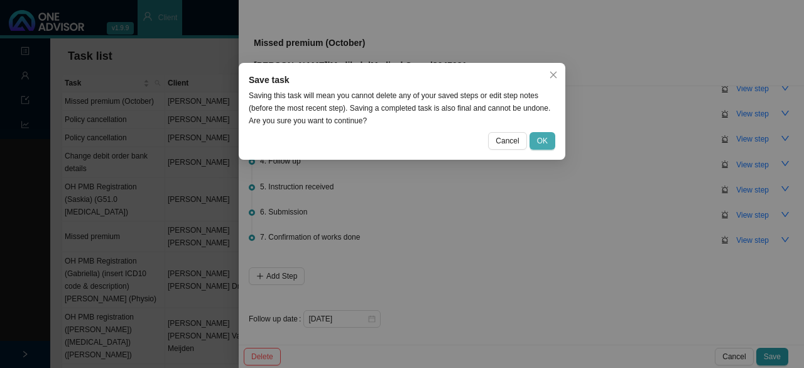
click at [548, 136] on button "OK" at bounding box center [543, 141] width 26 height 18
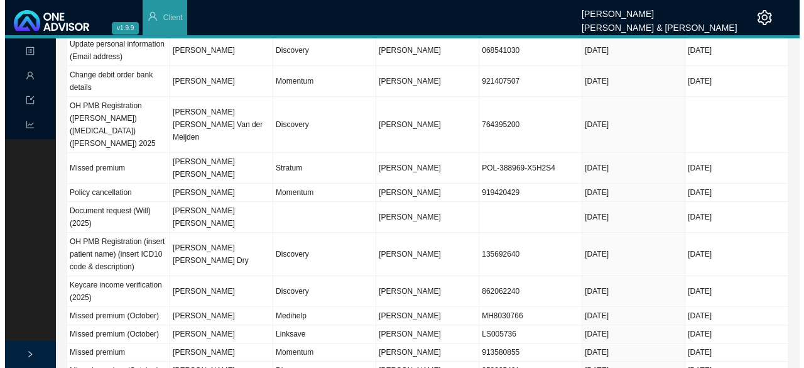
scroll to position [0, 0]
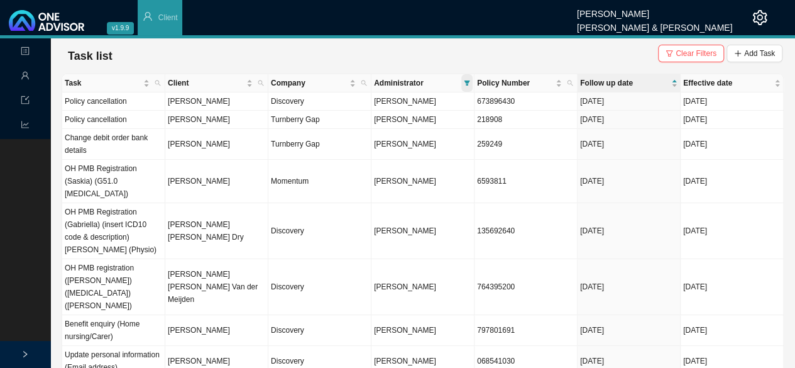
click at [469, 80] on icon "filter" at bounding box center [467, 82] width 6 height 5
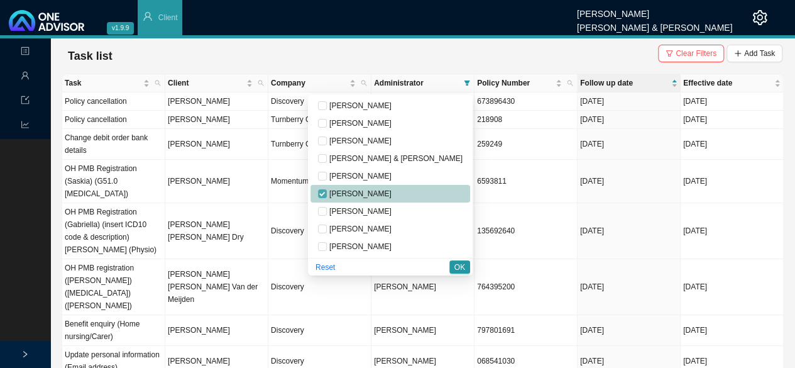
click at [327, 189] on label at bounding box center [322, 193] width 9 height 13
click at [327, 189] on input "checkbox" at bounding box center [322, 193] width 9 height 9
checkbox input "true"
click at [327, 174] on input "checkbox" at bounding box center [322, 176] width 9 height 9
checkbox input "true"
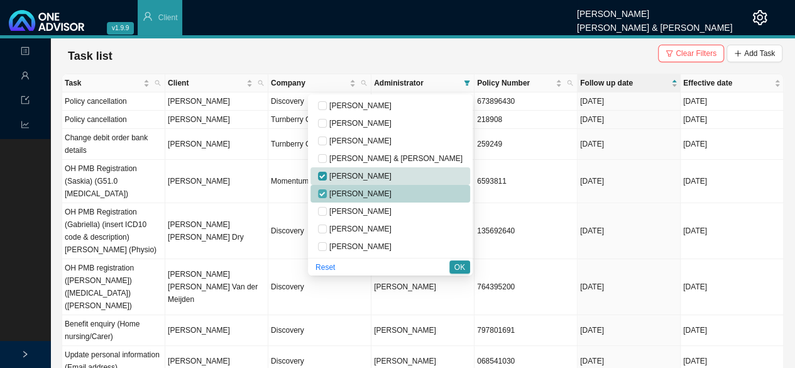
click at [327, 193] on input "checkbox" at bounding box center [322, 193] width 9 height 9
checkbox input "false"
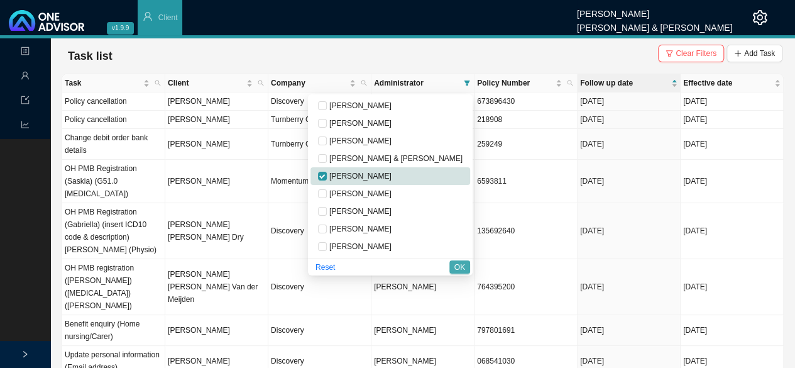
click at [456, 265] on span "OK" at bounding box center [459, 267] width 11 height 13
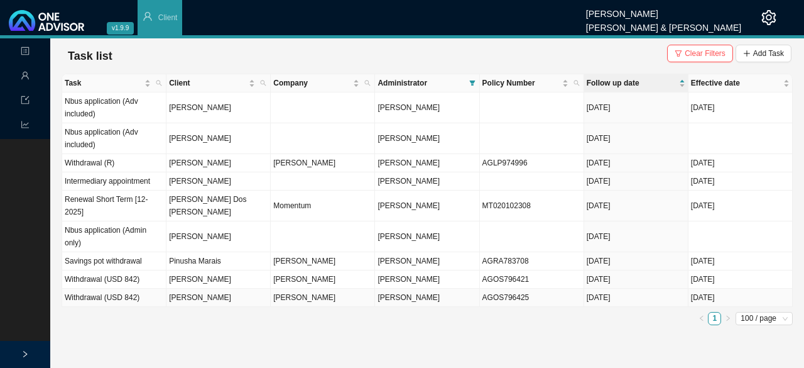
click at [415, 300] on span "[PERSON_NAME]" at bounding box center [409, 297] width 62 height 9
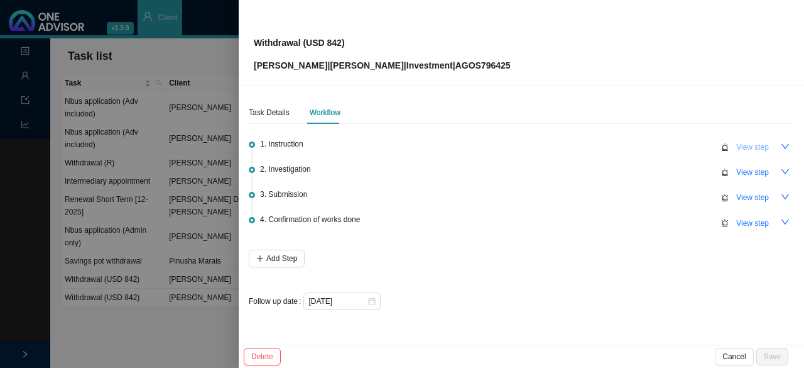
click at [760, 146] on span "View step" at bounding box center [753, 147] width 33 height 13
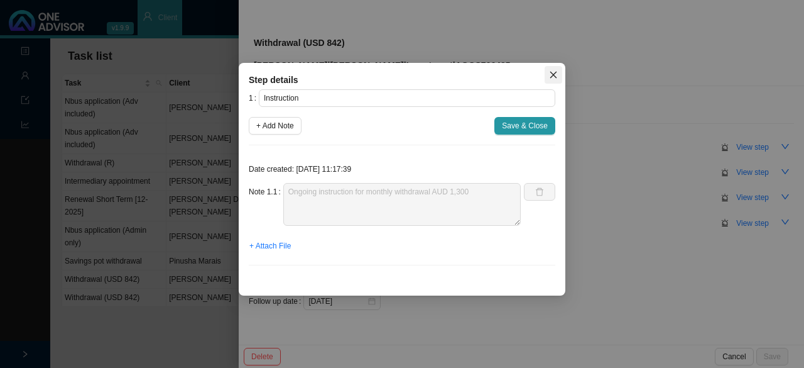
click at [550, 79] on icon "close" at bounding box center [553, 74] width 9 height 9
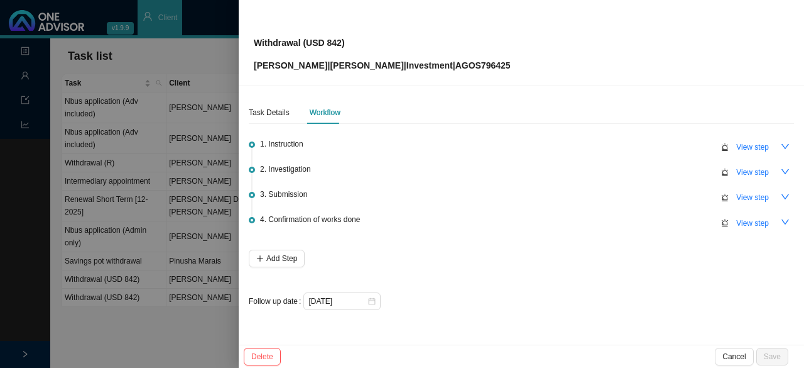
click at [197, 58] on div at bounding box center [402, 184] width 804 height 368
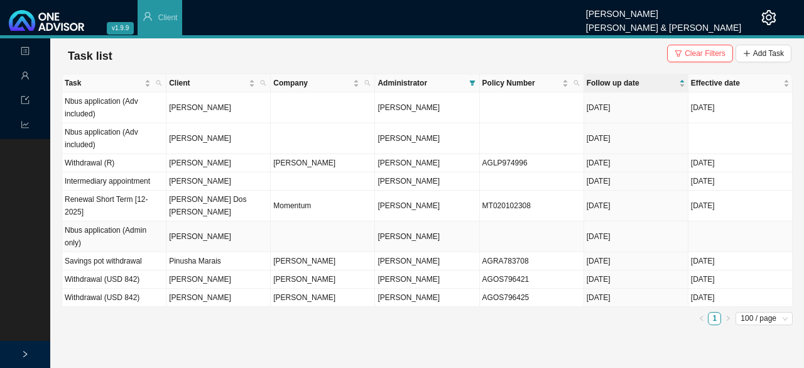
click at [398, 239] on span "[PERSON_NAME]" at bounding box center [409, 236] width 62 height 9
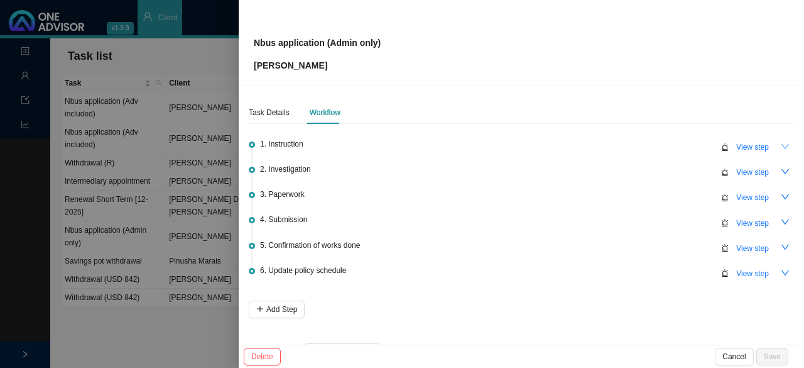
click at [781, 146] on icon "down" at bounding box center [785, 146] width 9 height 9
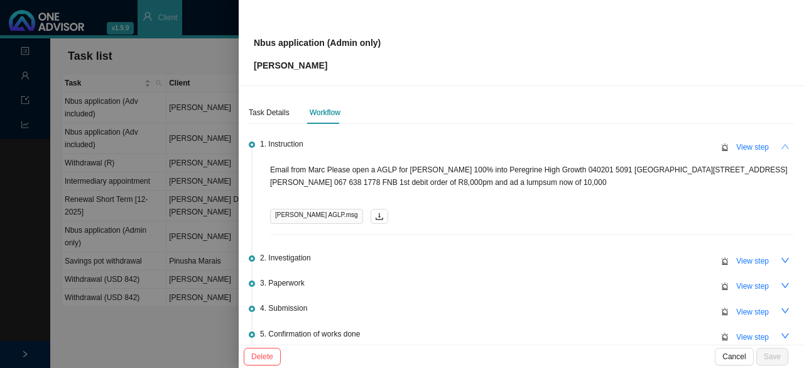
click at [200, 126] on div at bounding box center [402, 184] width 804 height 368
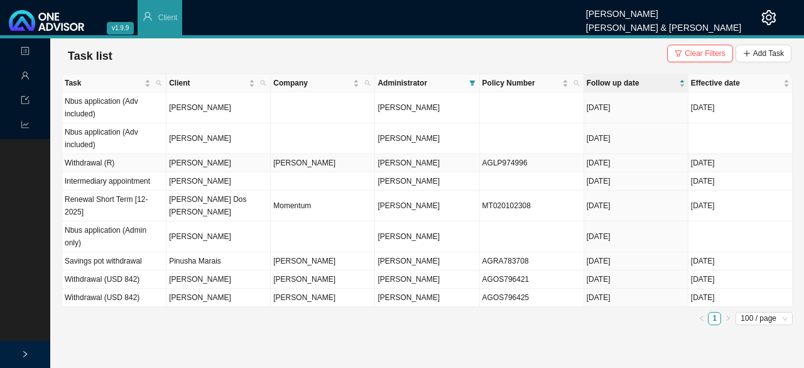
click at [541, 162] on td "AGLP974996" at bounding box center [532, 163] width 104 height 18
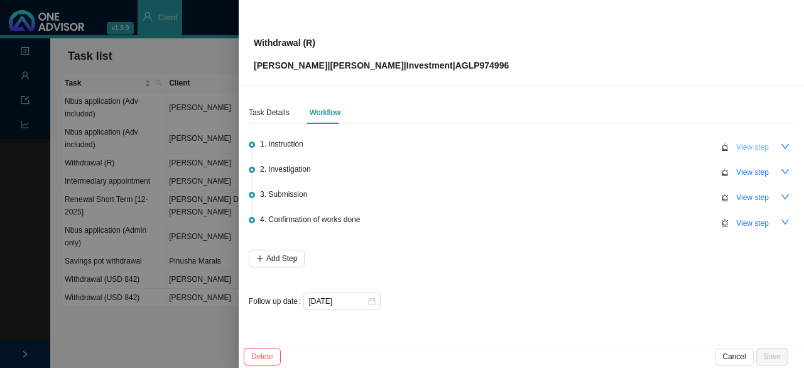
click at [747, 151] on span "View step" at bounding box center [753, 147] width 33 height 13
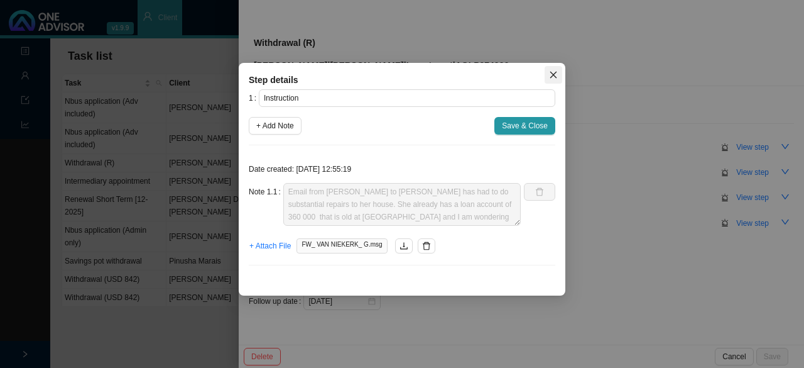
drag, startPoint x: 556, startPoint y: 76, endPoint x: 562, endPoint y: 77, distance: 6.4
click at [556, 75] on icon "close" at bounding box center [553, 74] width 9 height 9
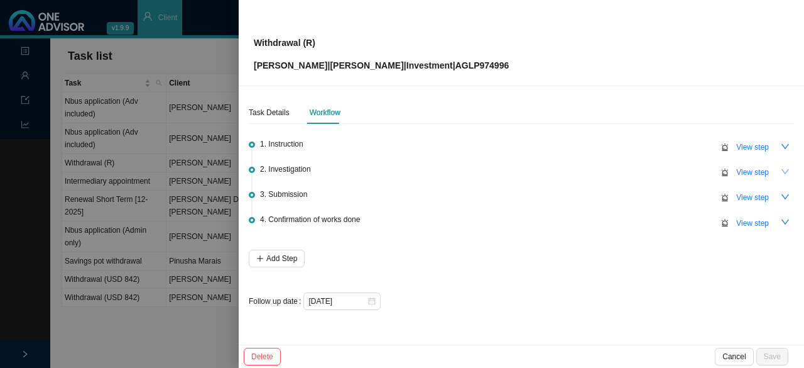
click at [780, 172] on button "button" at bounding box center [786, 172] width 18 height 18
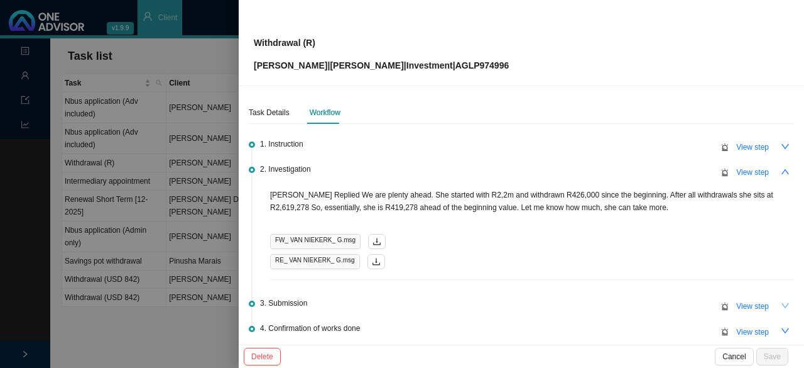
click at [777, 301] on button "button" at bounding box center [786, 306] width 18 height 18
click at [741, 309] on span "View step" at bounding box center [753, 306] width 33 height 13
type input "Submission"
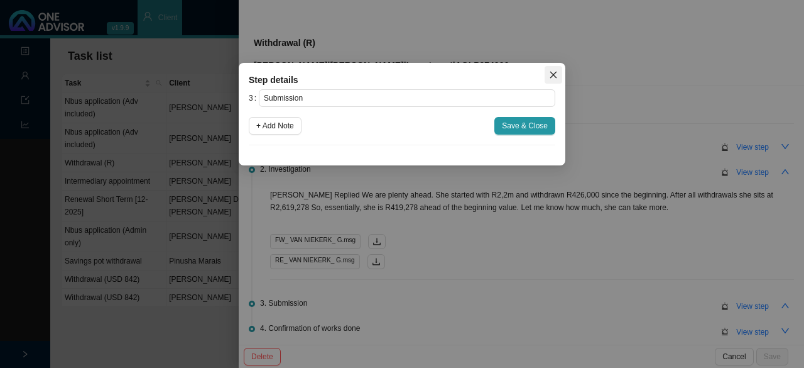
click at [552, 75] on icon "close" at bounding box center [554, 75] width 7 height 7
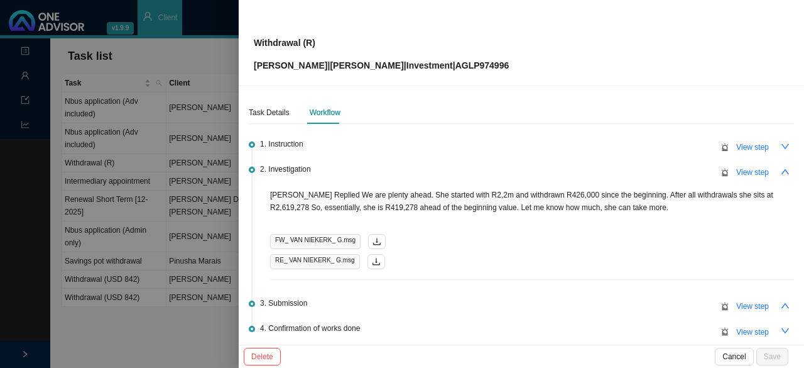
click at [163, 69] on div at bounding box center [402, 184] width 804 height 368
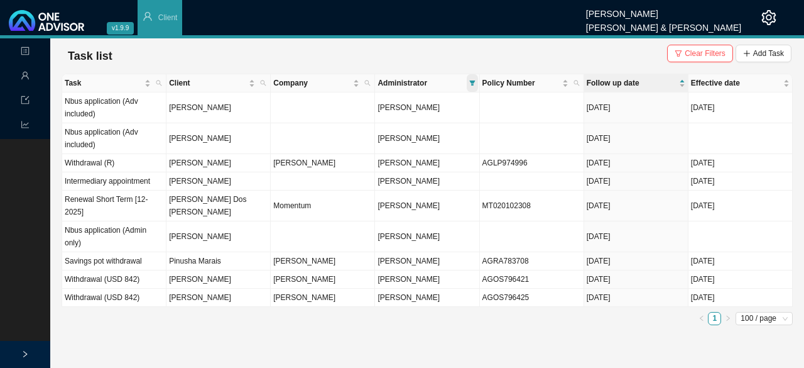
click at [475, 86] on span at bounding box center [472, 83] width 11 height 18
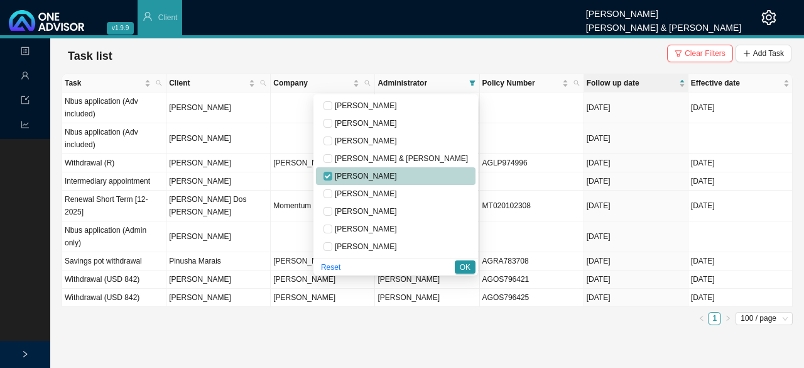
click at [332, 176] on input "checkbox" at bounding box center [328, 176] width 9 height 9
checkbox input "false"
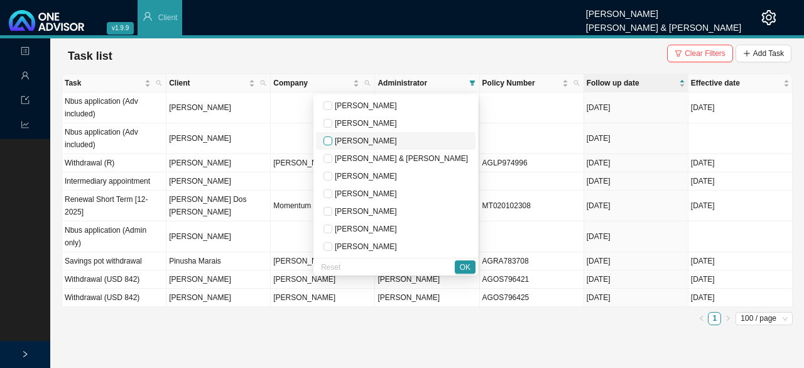
click at [332, 138] on input "checkbox" at bounding box center [328, 140] width 9 height 9
click at [463, 265] on span "OK" at bounding box center [465, 267] width 11 height 13
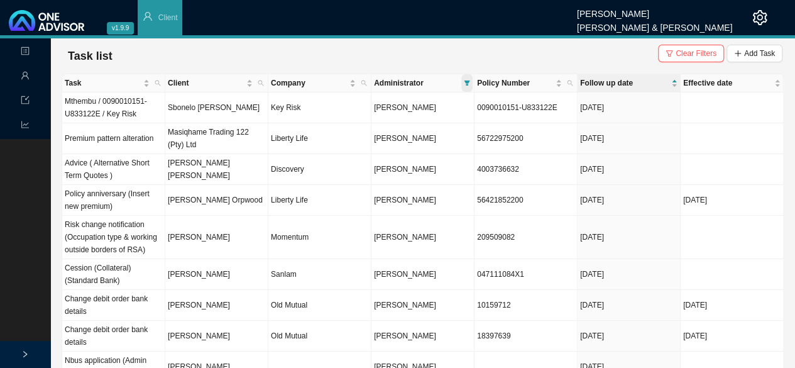
click at [463, 84] on span at bounding box center [466, 83] width 11 height 18
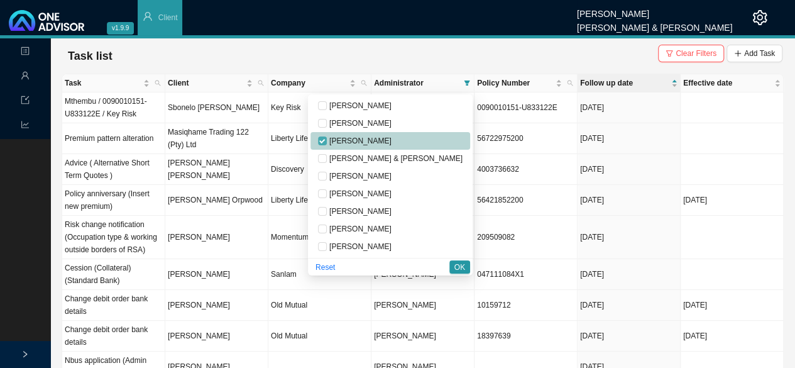
drag, startPoint x: 371, startPoint y: 140, endPoint x: 376, endPoint y: 155, distance: 16.3
click at [327, 140] on input "checkbox" at bounding box center [322, 140] width 9 height 9
checkbox input "false"
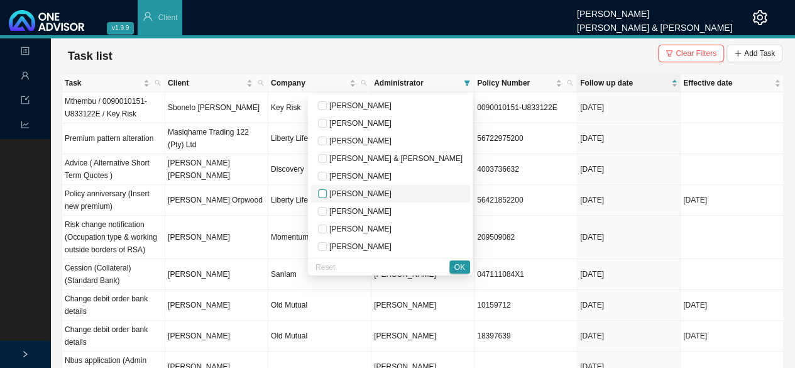
click at [327, 194] on input "checkbox" at bounding box center [322, 193] width 9 height 9
checkbox input "true"
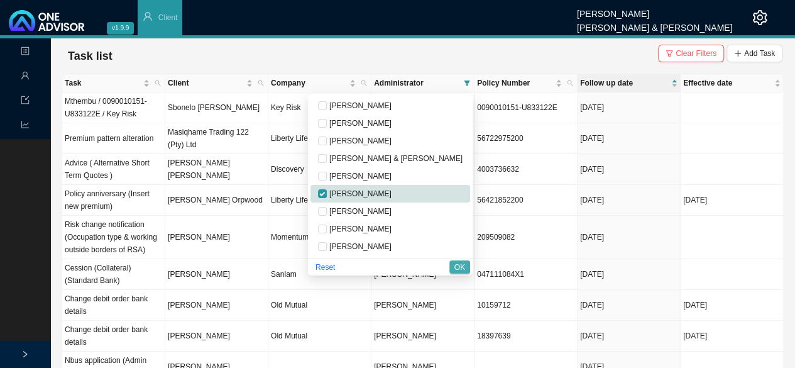
click at [459, 268] on span "OK" at bounding box center [459, 267] width 11 height 13
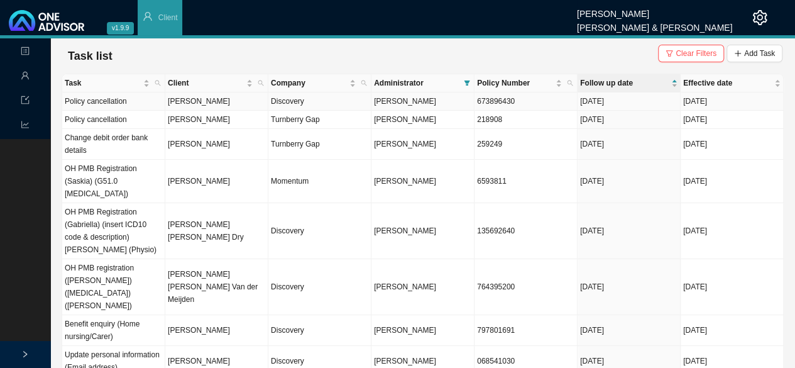
click at [203, 105] on td "[PERSON_NAME]" at bounding box center [216, 101] width 103 height 18
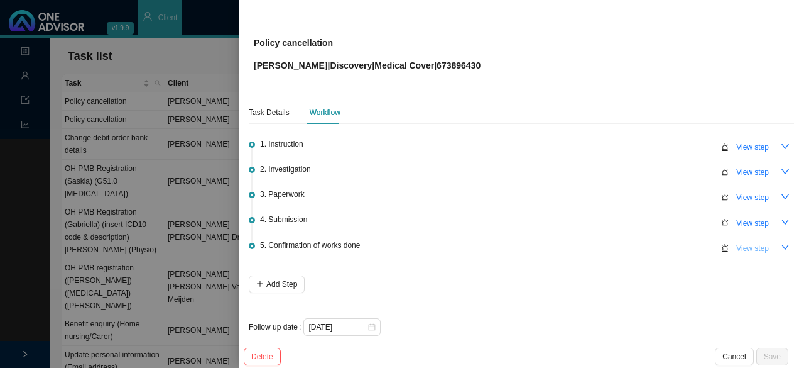
click at [749, 251] on span "View step" at bounding box center [753, 248] width 33 height 13
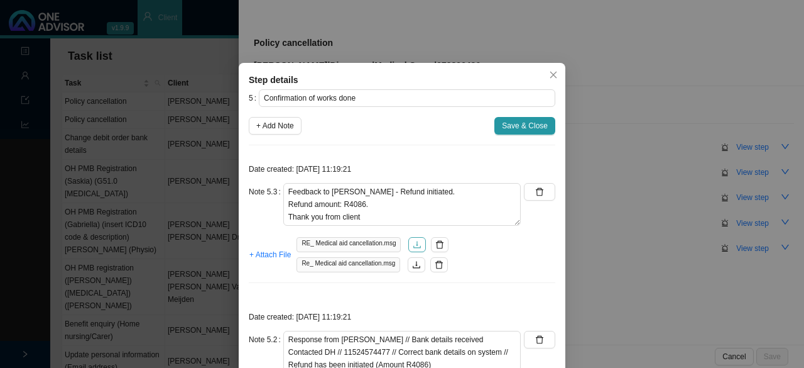
click at [413, 247] on icon "download" at bounding box center [417, 244] width 9 height 9
drag, startPoint x: 266, startPoint y: 121, endPoint x: 280, endPoint y: 187, distance: 66.8
click at [267, 123] on span "+ Add Note" at bounding box center [275, 125] width 38 height 13
type textarea "Feedback to [PERSON_NAME] - Refund initiated. Refund amount: R4086. Thank you f…"
type textarea "Response from [PERSON_NAME] // Bank details received Contacted DH // 1152457447…"
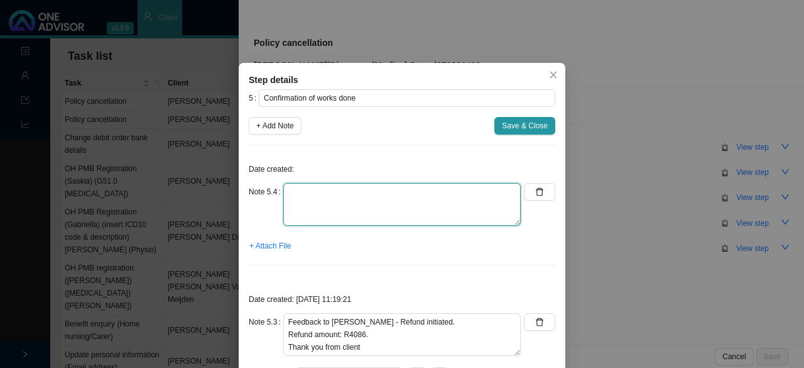
click at [314, 189] on textarea at bounding box center [402, 204] width 238 height 43
type textarea "T"
type textarea "R"
type textarea "Informed client - refund done of the [DATE]."
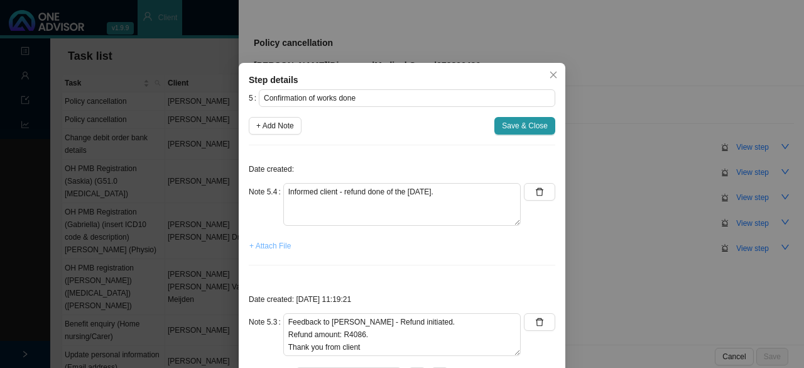
click at [272, 243] on span "+ Attach File" at bounding box center [270, 245] width 41 height 13
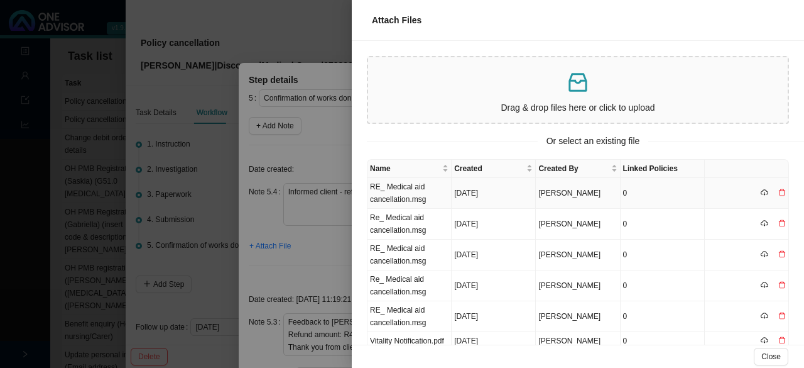
click at [410, 192] on td "RE_ Medical aid cancellation.msg" at bounding box center [410, 193] width 84 height 31
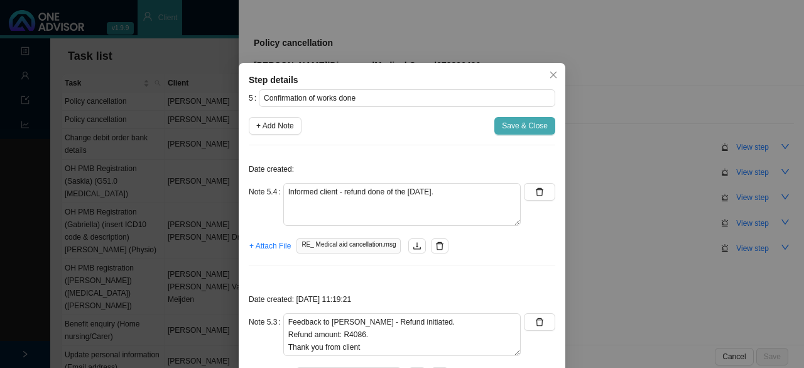
click at [517, 128] on span "Save & Close" at bounding box center [525, 125] width 46 height 13
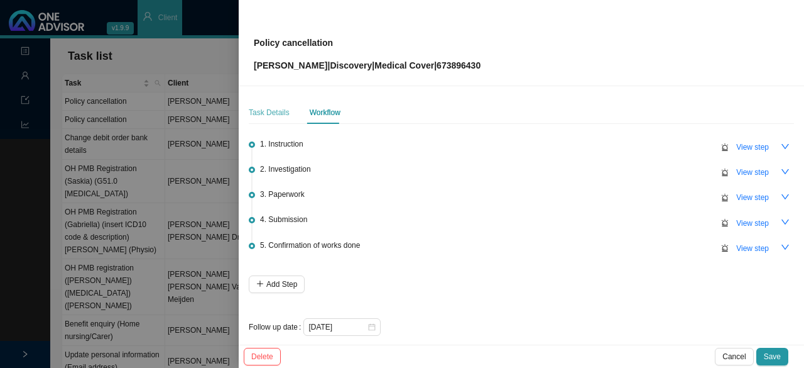
click at [262, 119] on div "Task Details" at bounding box center [269, 112] width 41 height 23
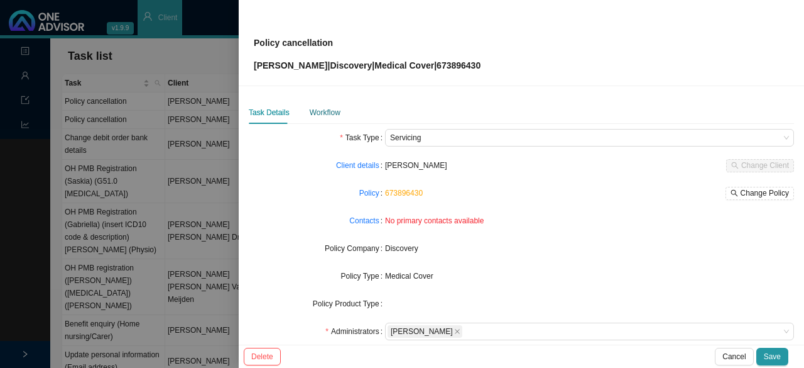
click at [320, 113] on div "Workflow" at bounding box center [325, 112] width 31 height 13
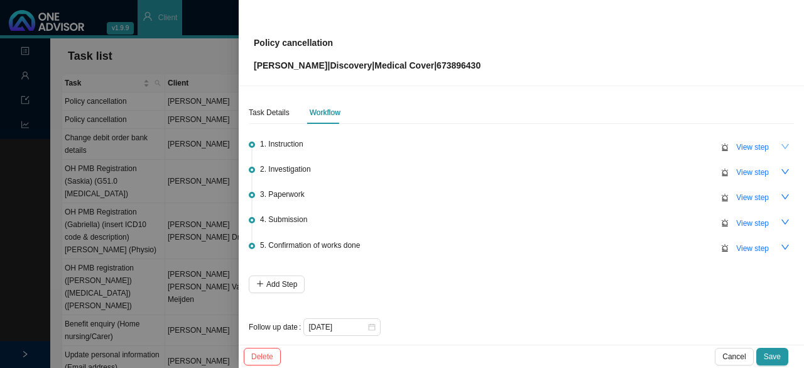
click at [781, 148] on icon "down" at bounding box center [785, 146] width 9 height 9
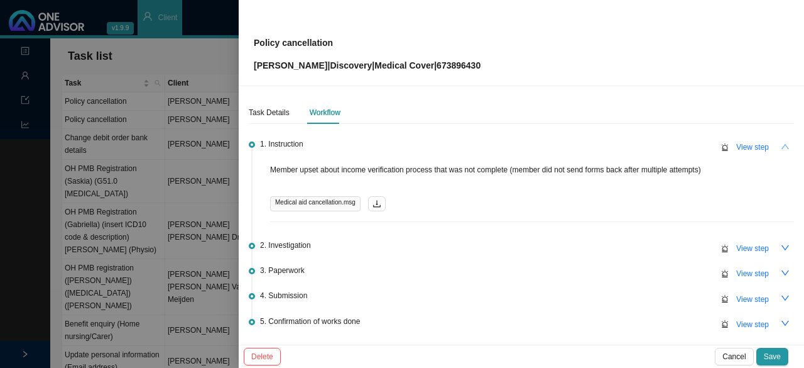
scroll to position [63, 0]
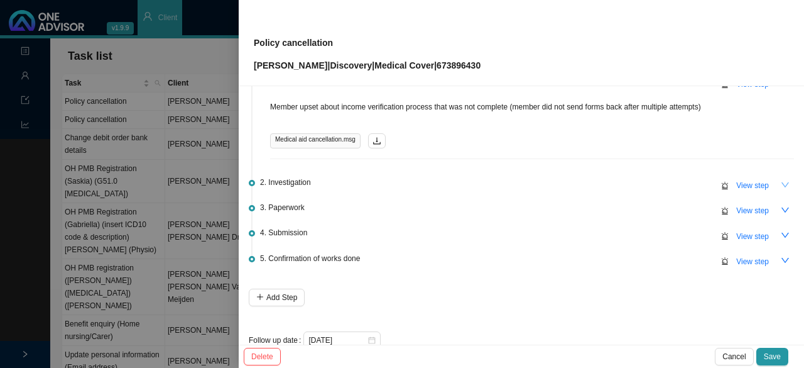
click at [781, 185] on icon "down" at bounding box center [785, 184] width 9 height 9
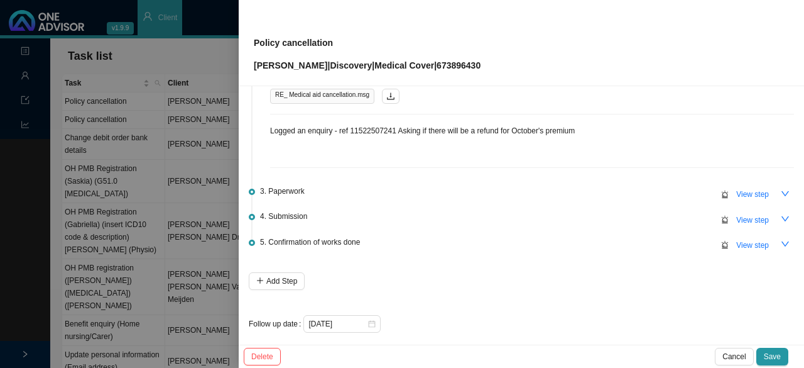
scroll to position [312, 0]
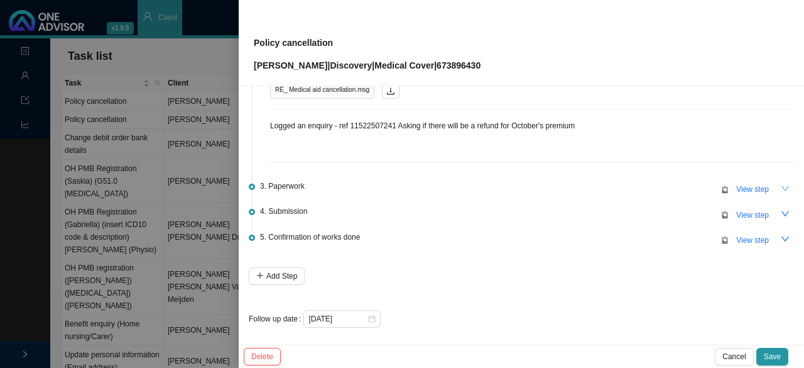
click at [781, 184] on icon "down" at bounding box center [785, 188] width 9 height 9
click at [781, 211] on icon "down" at bounding box center [785, 213] width 9 height 9
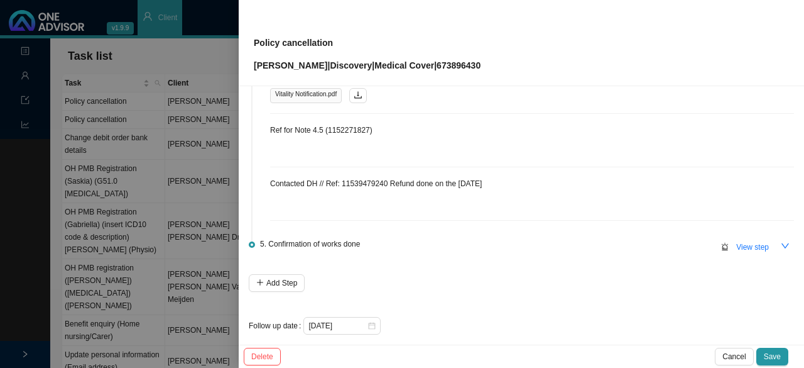
scroll to position [908, 0]
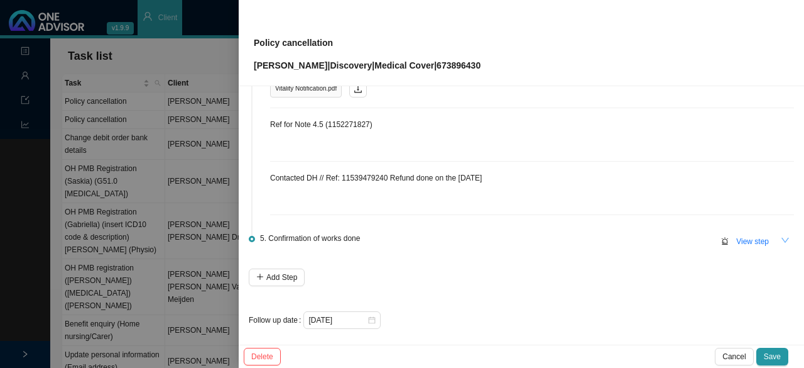
click at [781, 238] on icon "down" at bounding box center [785, 240] width 9 height 9
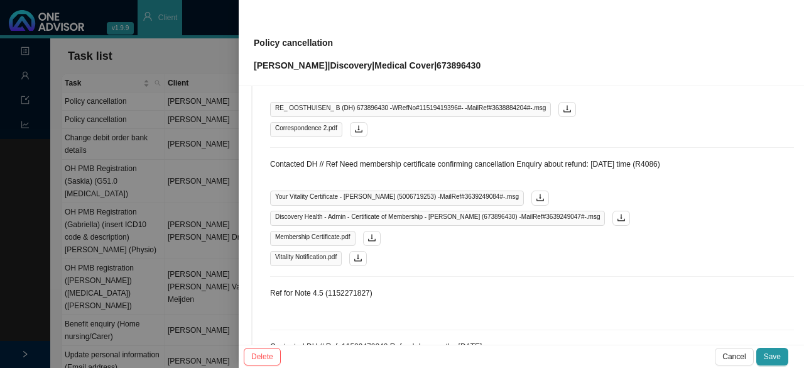
scroll to position [720, 0]
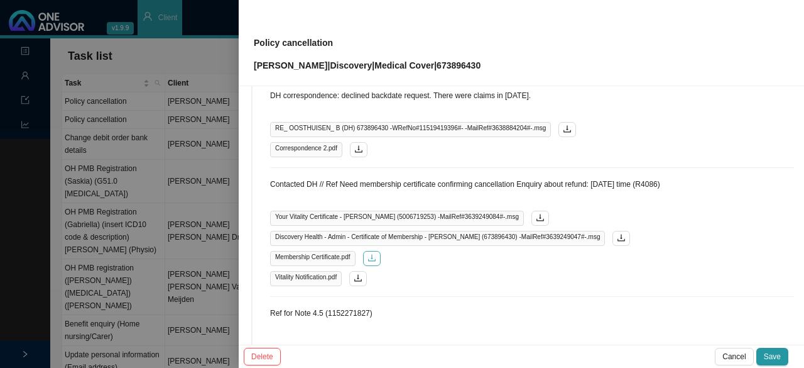
click at [368, 253] on icon "download" at bounding box center [372, 257] width 9 height 9
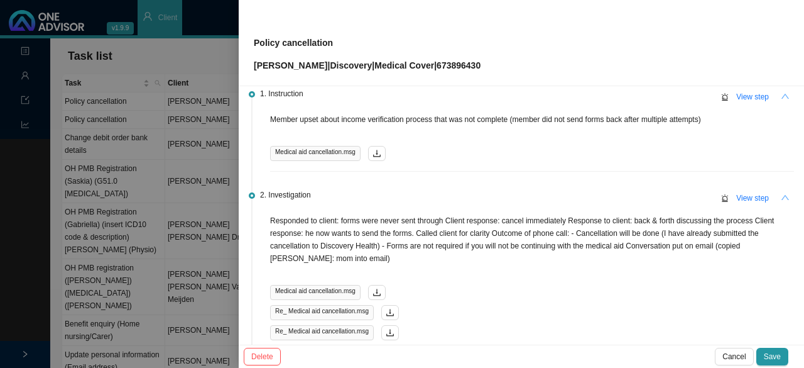
scroll to position [0, 0]
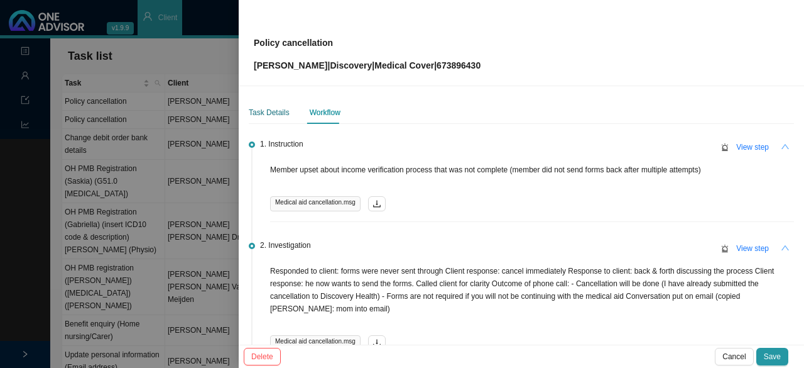
drag, startPoint x: 268, startPoint y: 109, endPoint x: 292, endPoint y: 111, distance: 23.3
click at [268, 109] on div "Task Details" at bounding box center [269, 112] width 41 height 13
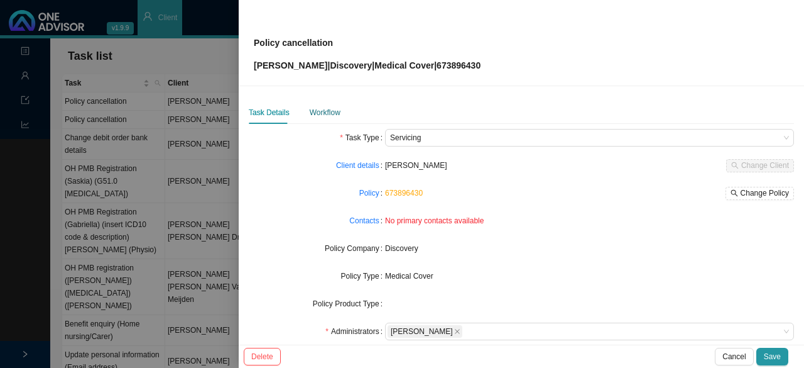
click at [314, 107] on div "Workflow" at bounding box center [325, 112] width 31 height 13
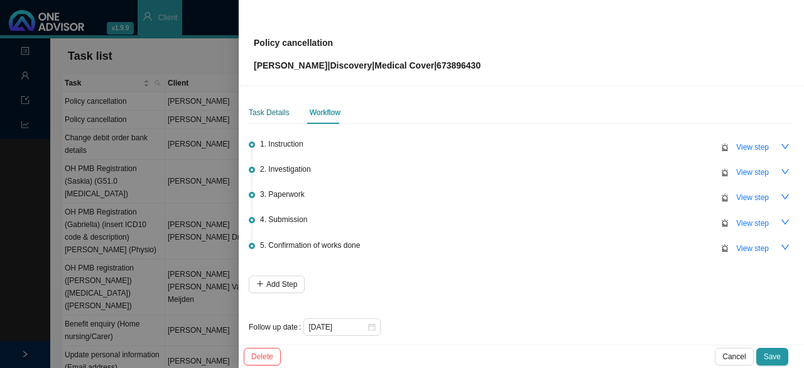
click at [275, 117] on div "Task Details" at bounding box center [269, 112] width 41 height 13
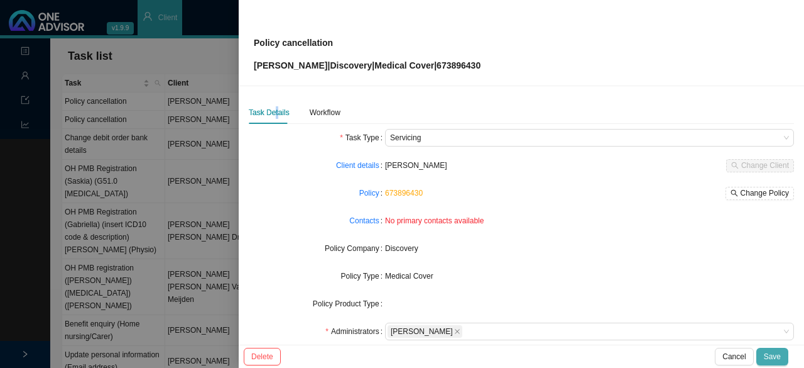
click at [767, 353] on span "Save" at bounding box center [772, 356] width 17 height 13
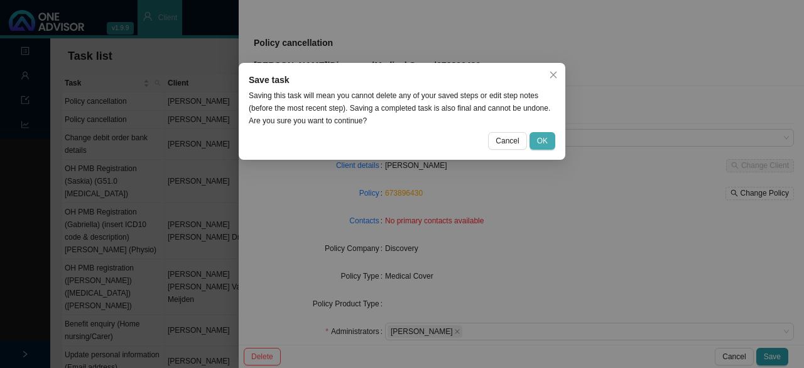
click at [539, 134] on span "OK" at bounding box center [542, 140] width 11 height 13
